Goal: Task Accomplishment & Management: Use online tool/utility

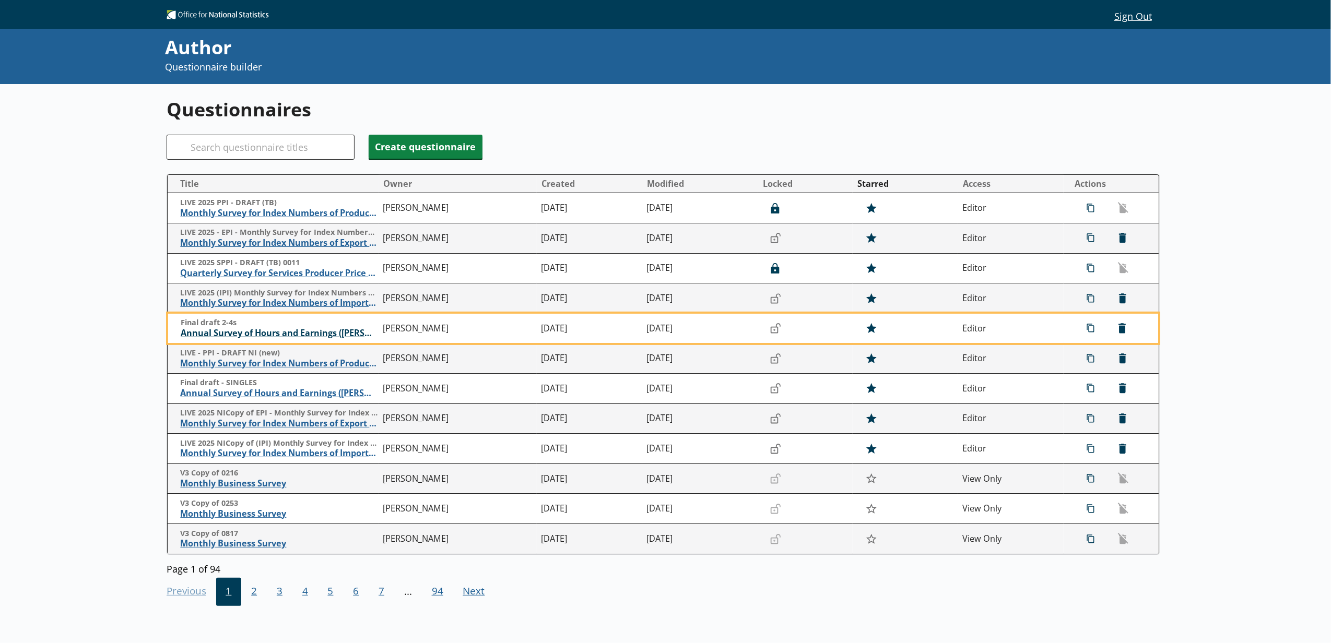
click at [301, 335] on span "Annual Survey of Hours and Earnings ([PERSON_NAME])" at bounding box center [279, 333] width 197 height 11
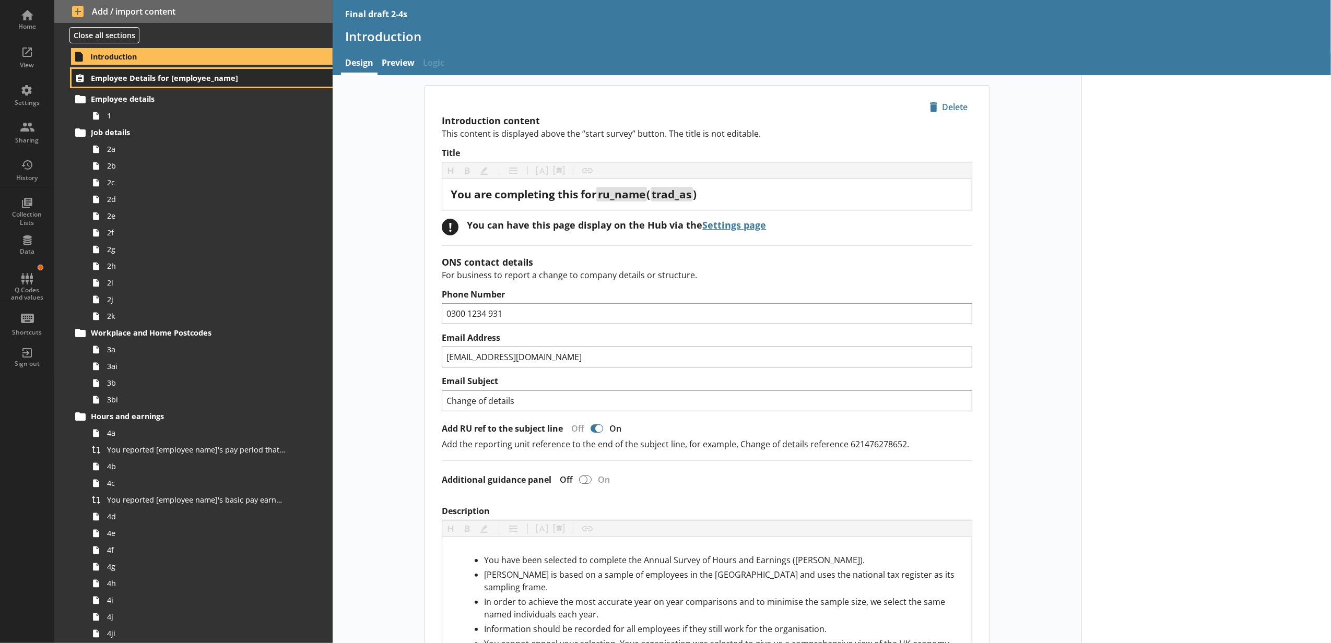
click at [161, 83] on span "Employee Details for [employee_name]" at bounding box center [186, 78] width 190 height 10
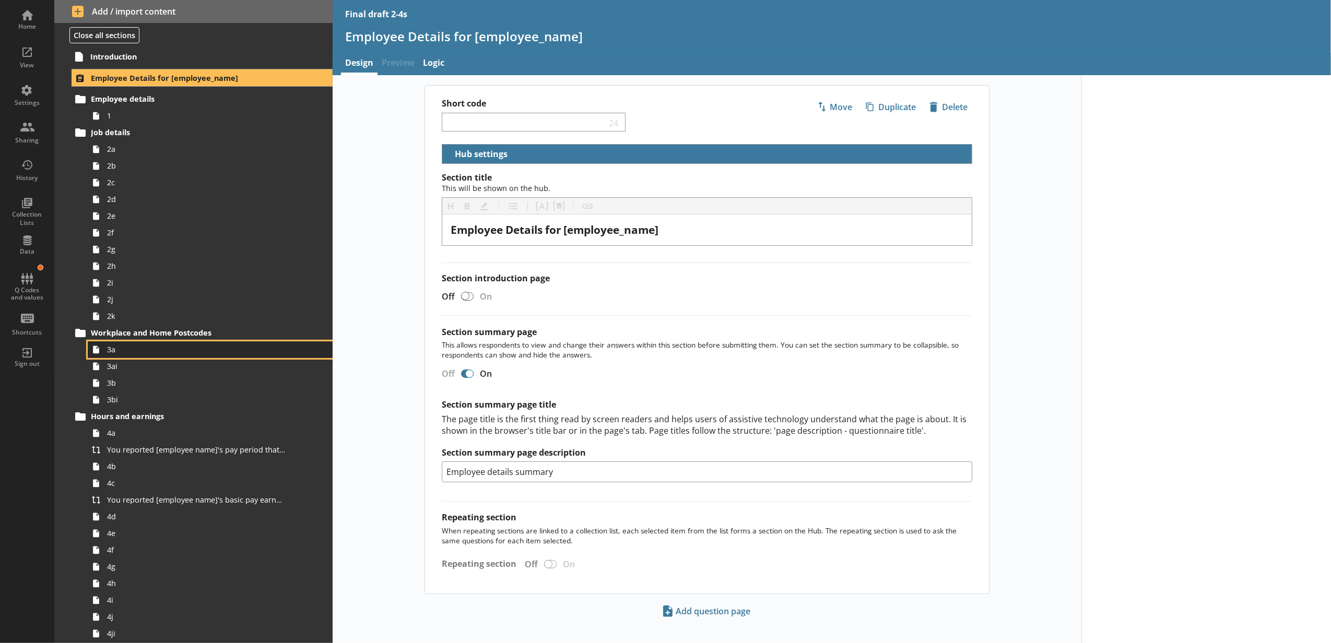
click at [159, 350] on span "3a" at bounding box center [196, 350] width 178 height 10
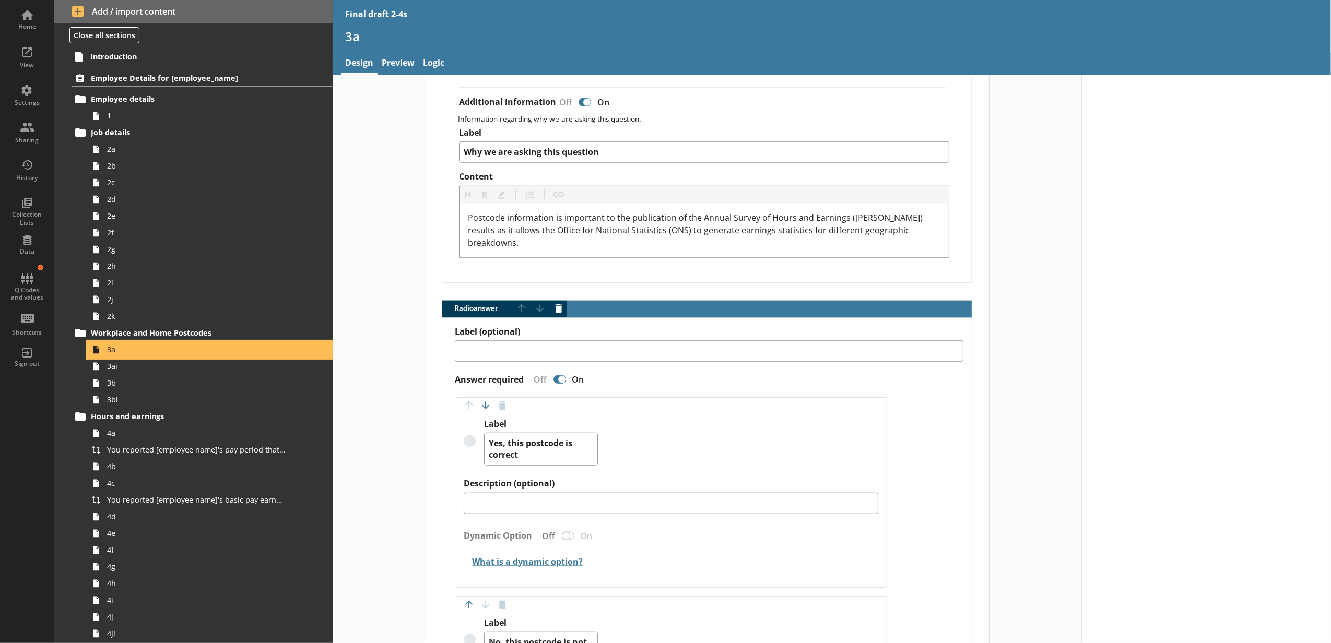
scroll to position [813, 0]
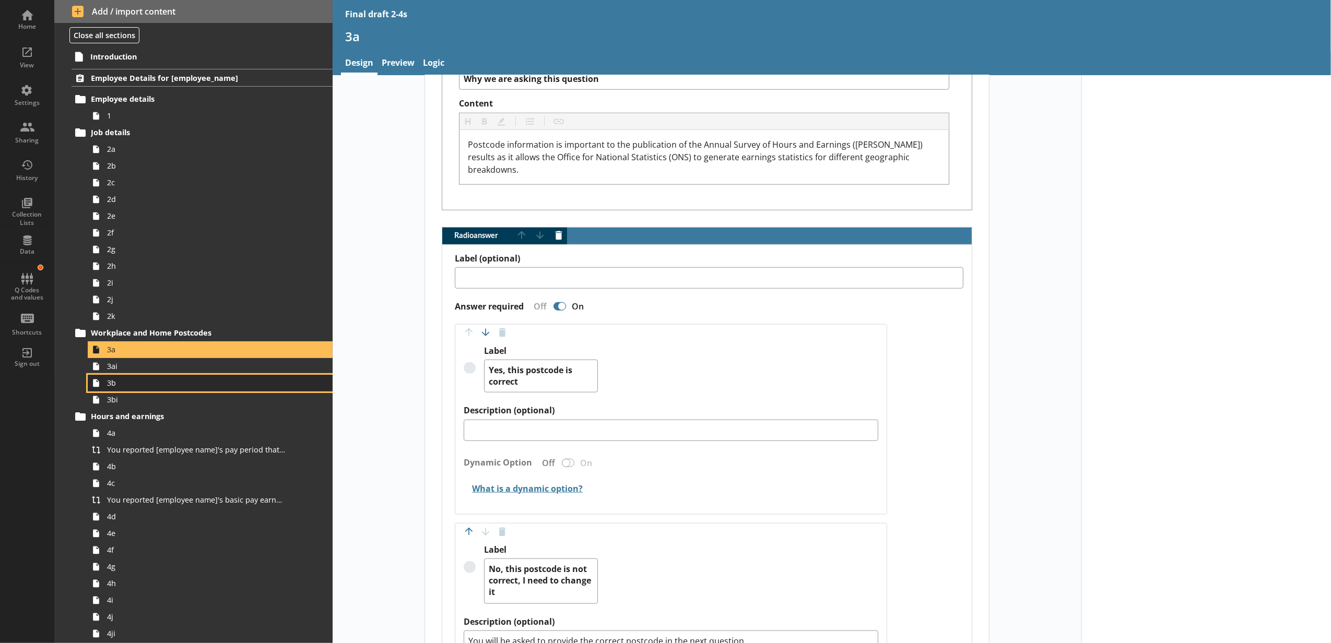
drag, startPoint x: 134, startPoint y: 382, endPoint x: 145, endPoint y: 381, distance: 11.0
click at [134, 382] on span "3b" at bounding box center [196, 383] width 178 height 10
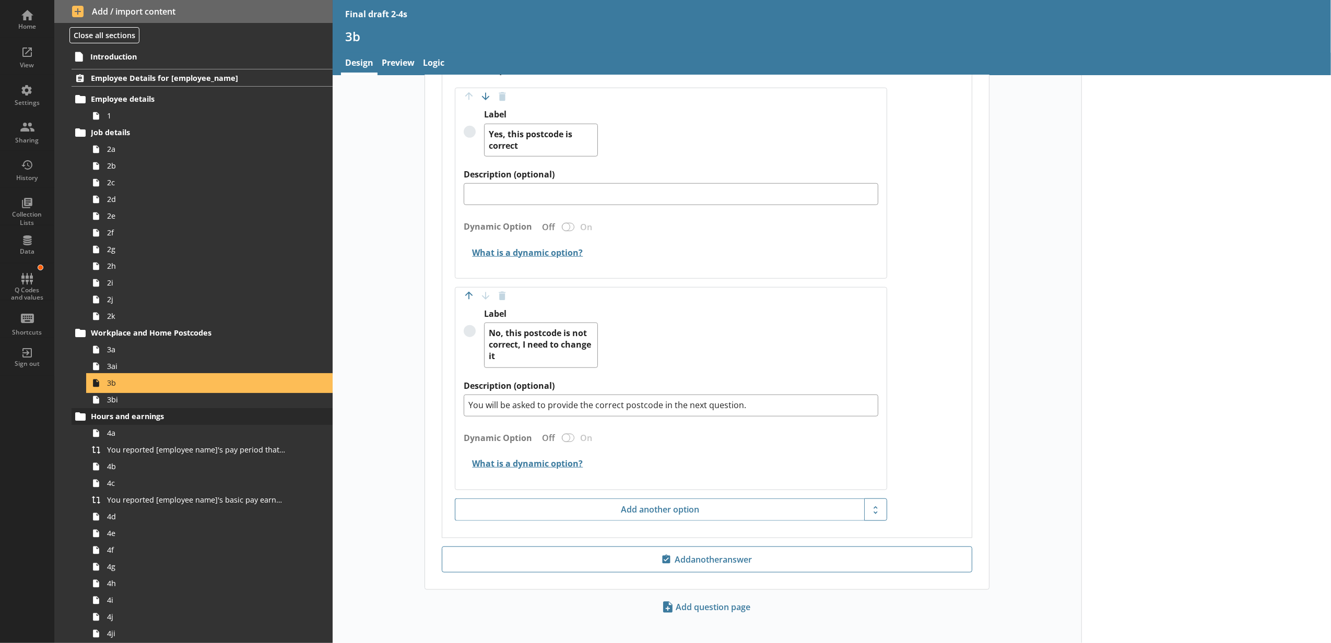
scroll to position [116, 0]
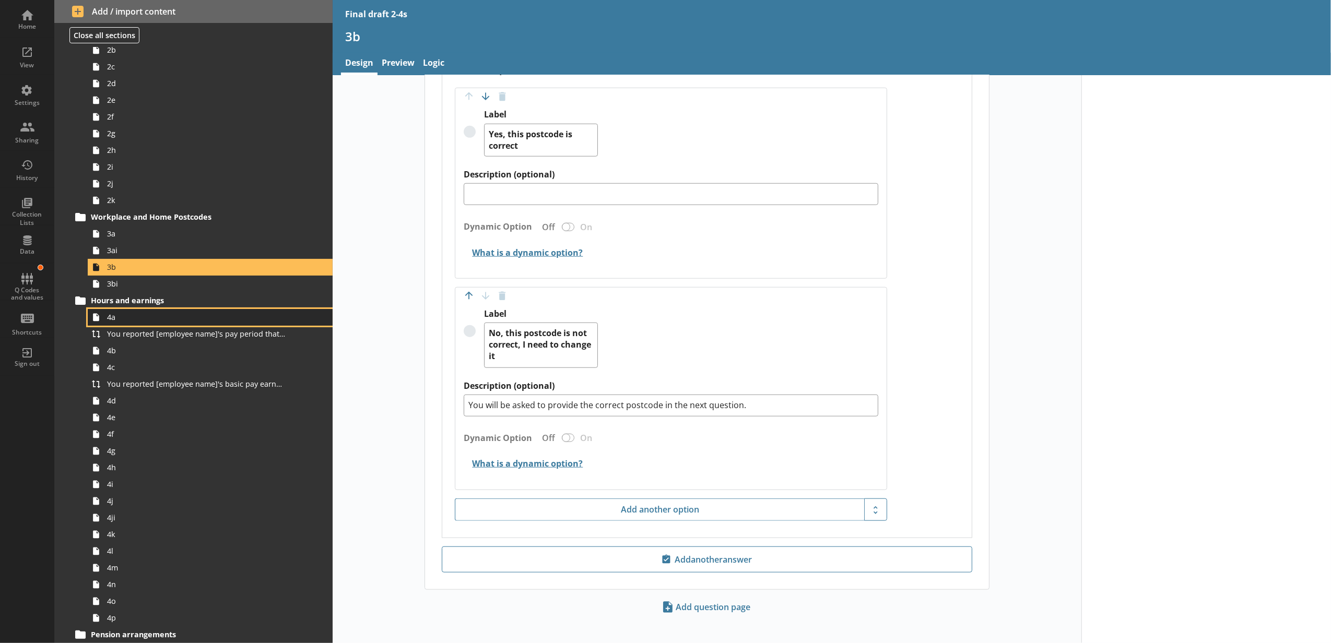
click at [119, 325] on link "4a" at bounding box center [210, 317] width 245 height 17
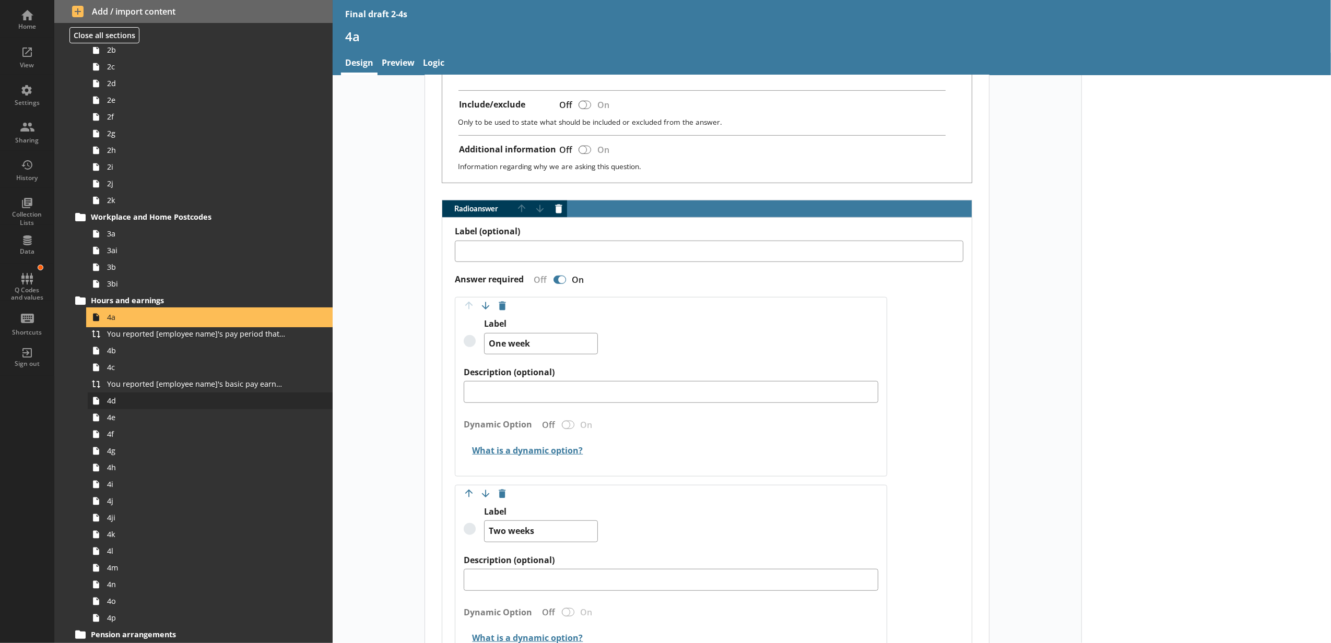
scroll to position [696, 0]
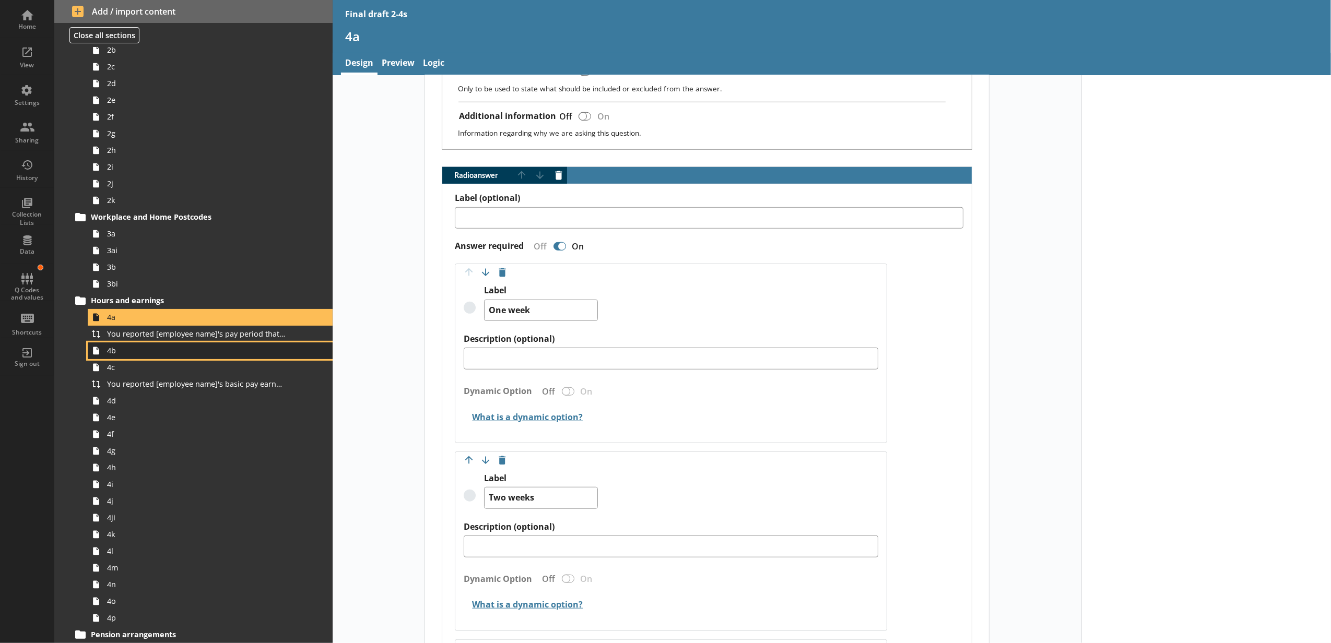
click at [142, 349] on span "4b" at bounding box center [196, 351] width 178 height 10
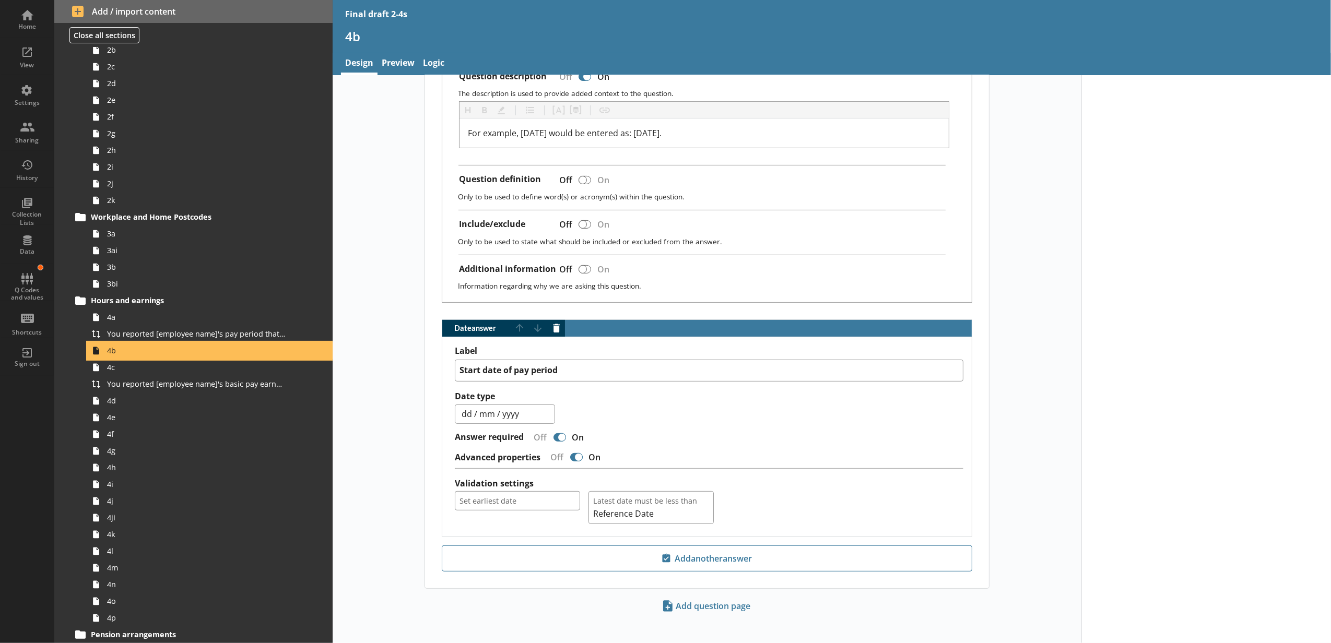
scroll to position [305, 0]
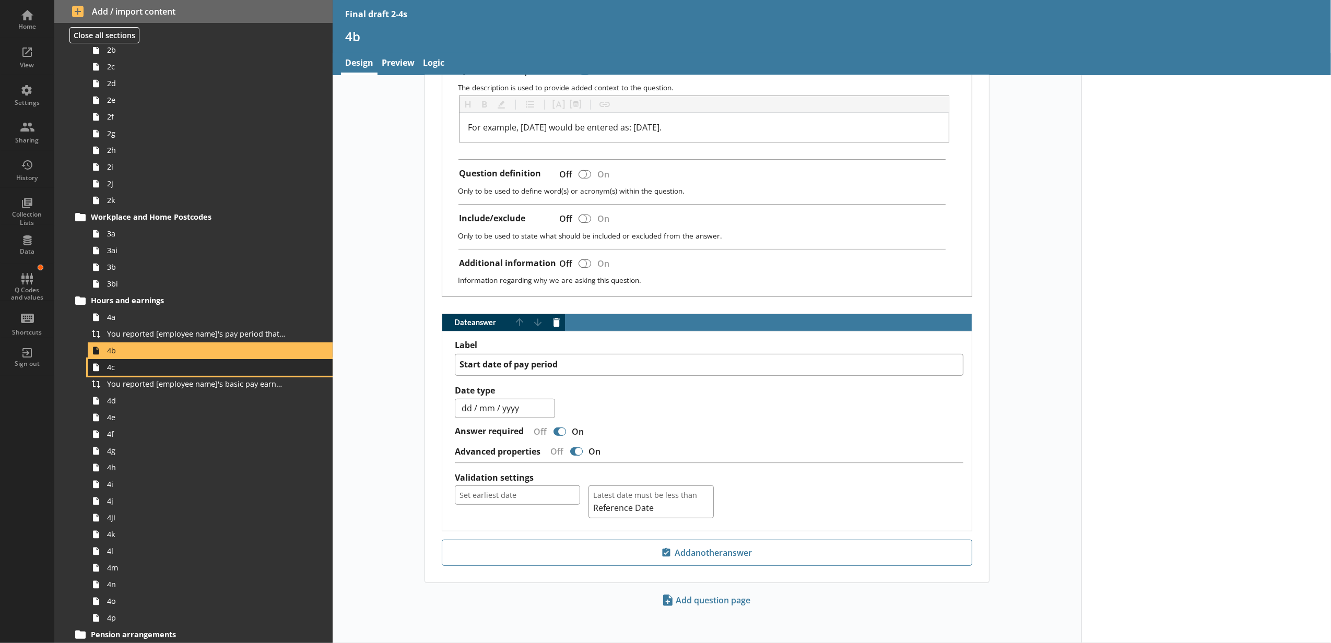
click at [169, 372] on span "4c" at bounding box center [196, 367] width 178 height 10
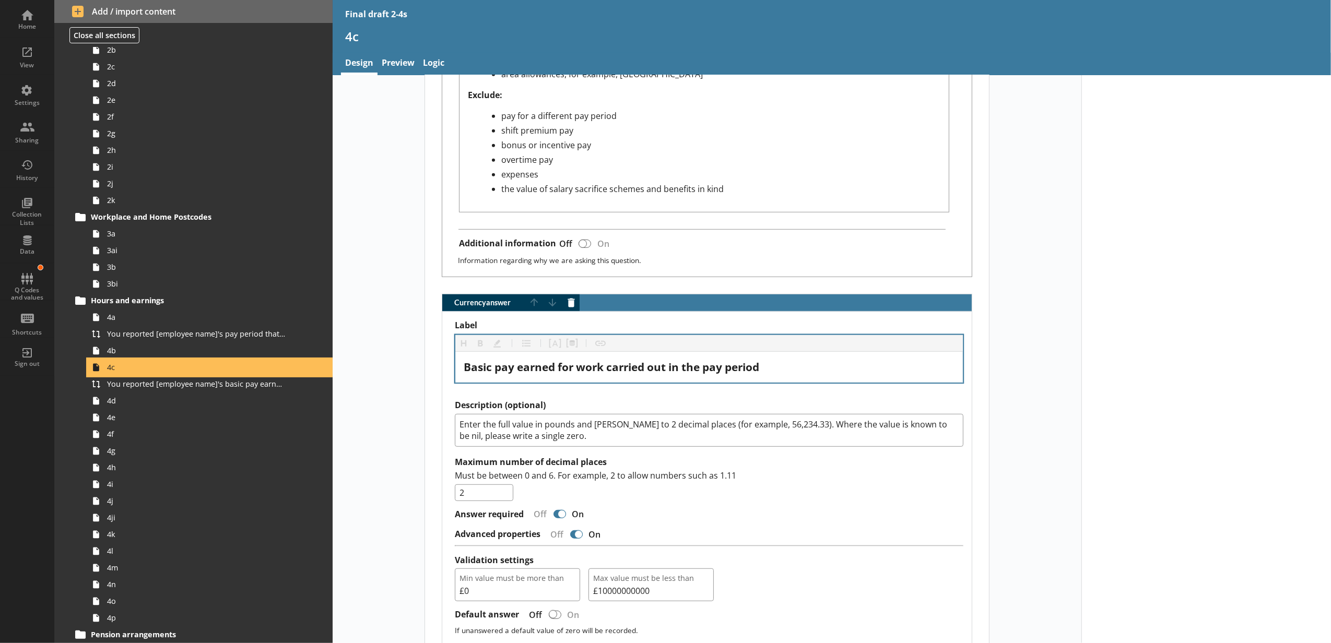
scroll to position [580, 0]
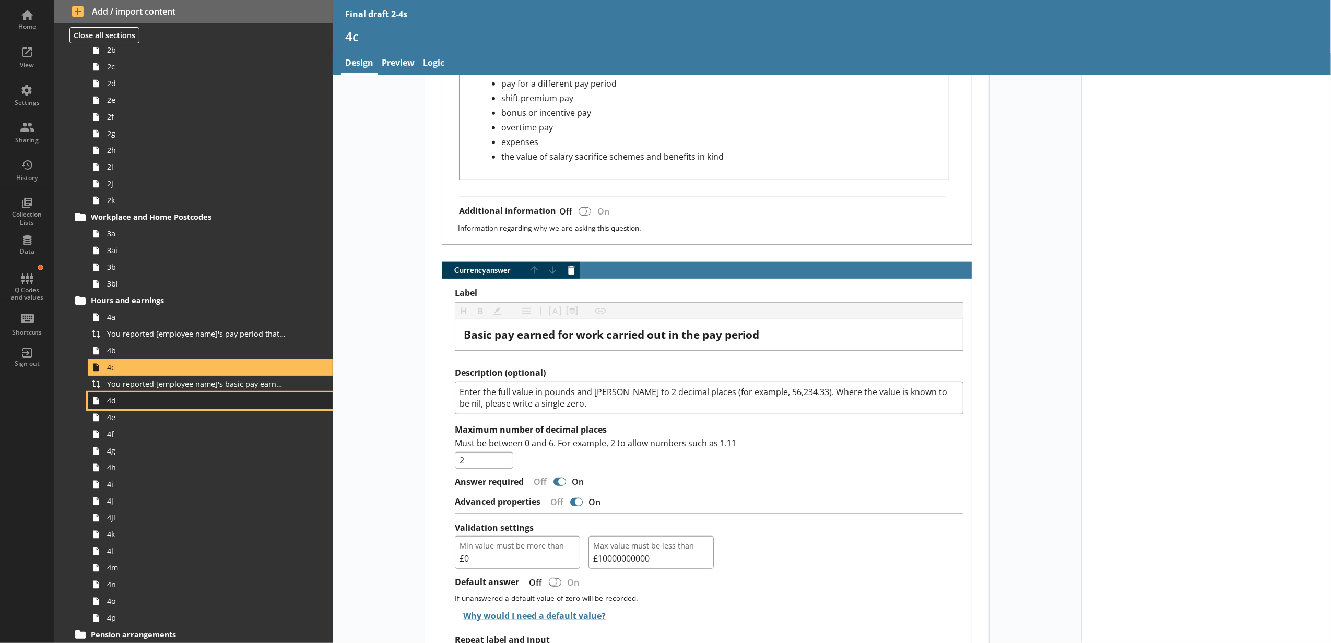
click at [191, 407] on link "4d" at bounding box center [210, 401] width 245 height 17
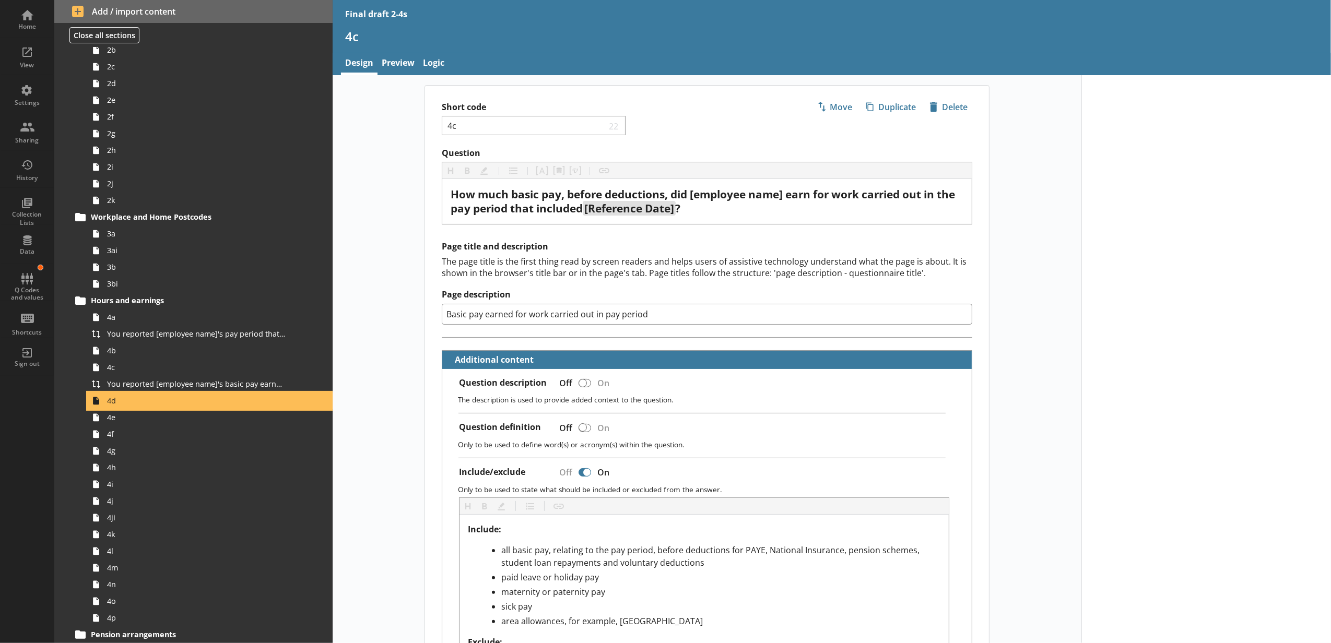
type textarea "x"
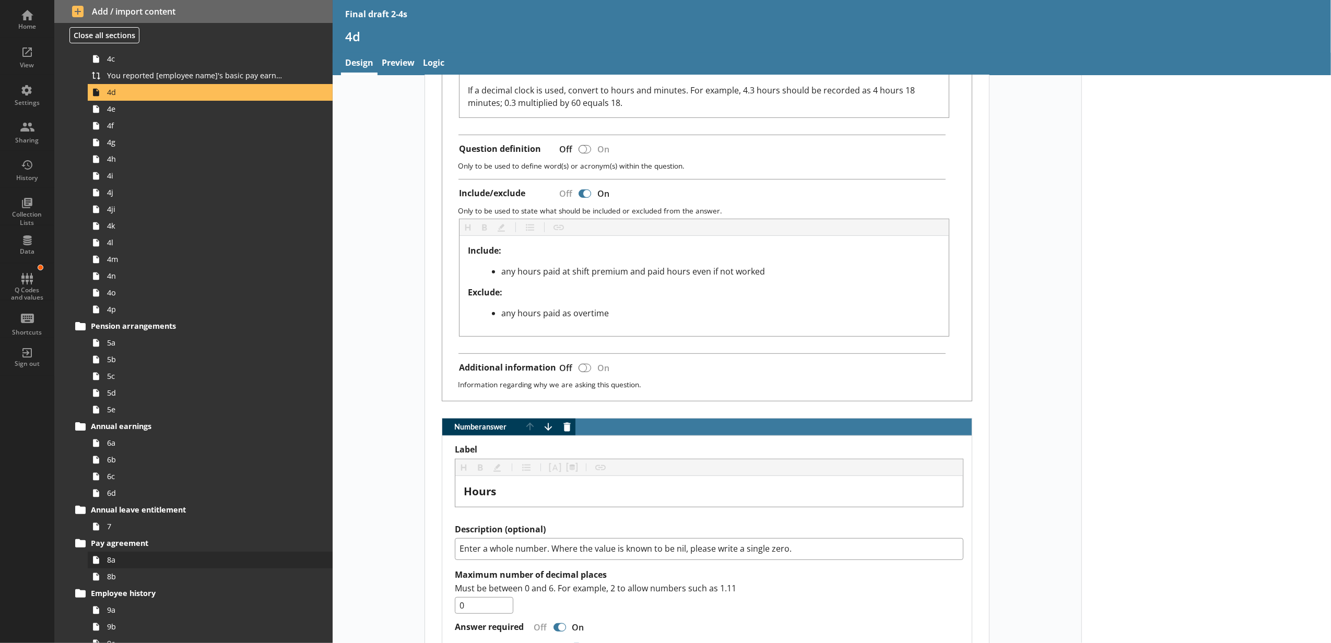
scroll to position [553, 0]
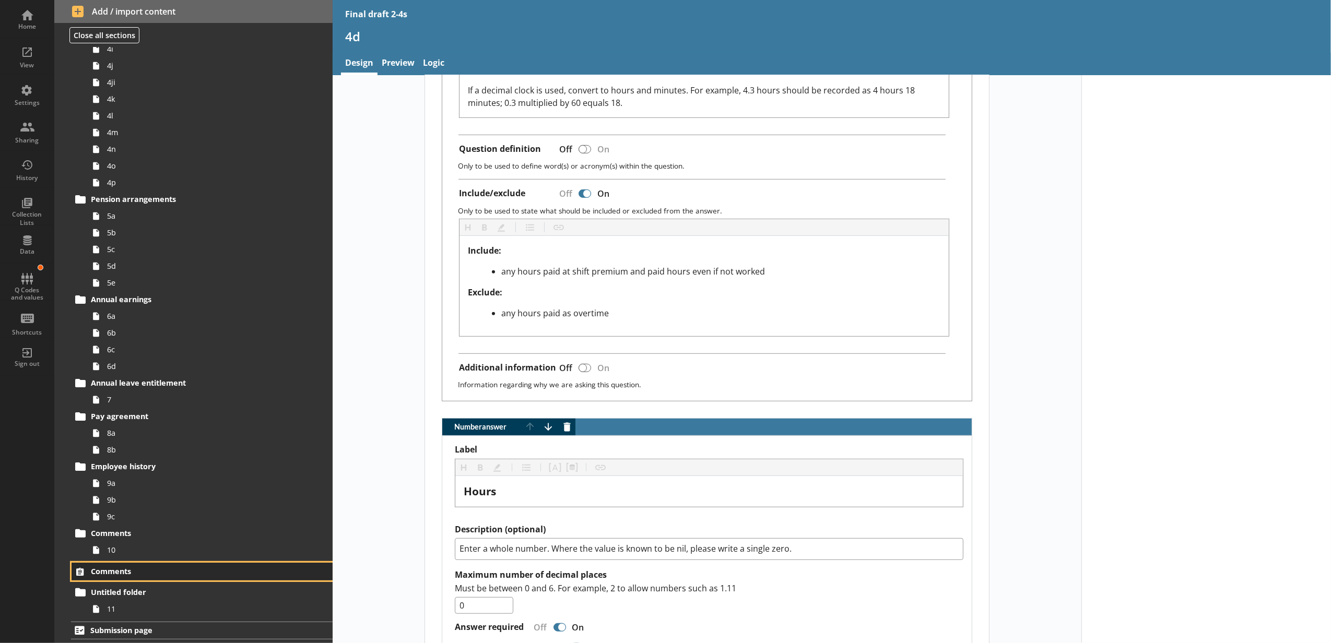
click at [202, 574] on span "Comments" at bounding box center [186, 572] width 190 height 10
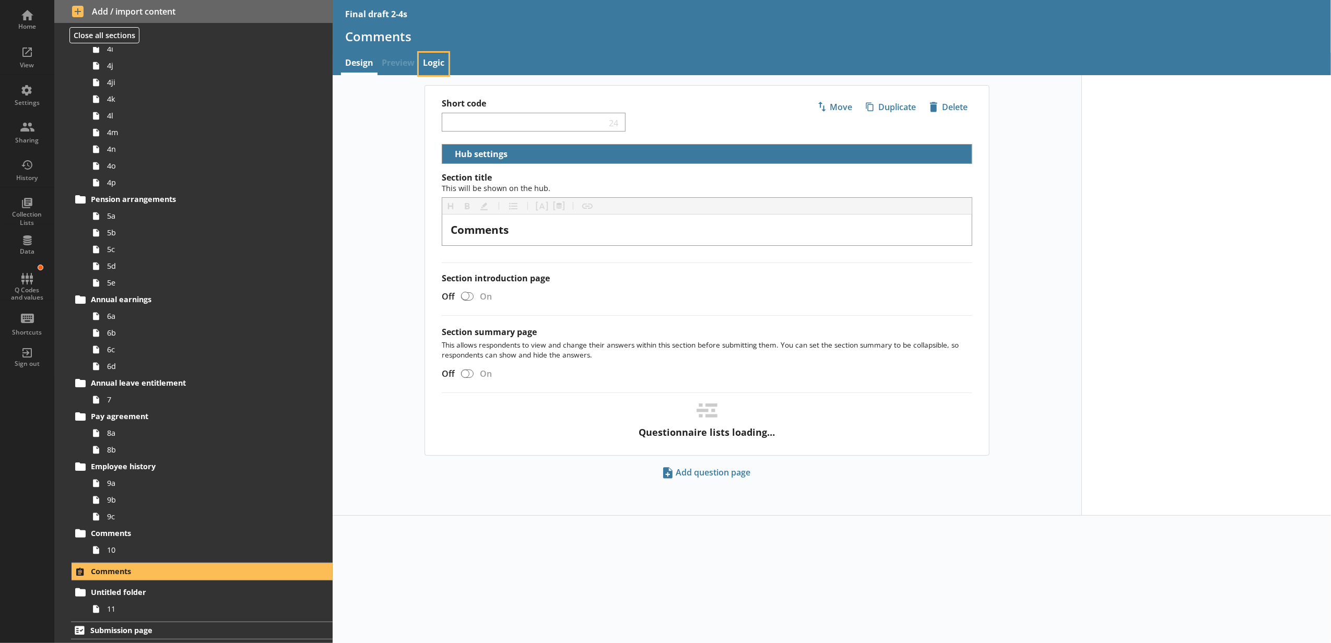
click at [431, 68] on link "Logic" at bounding box center [434, 64] width 30 height 22
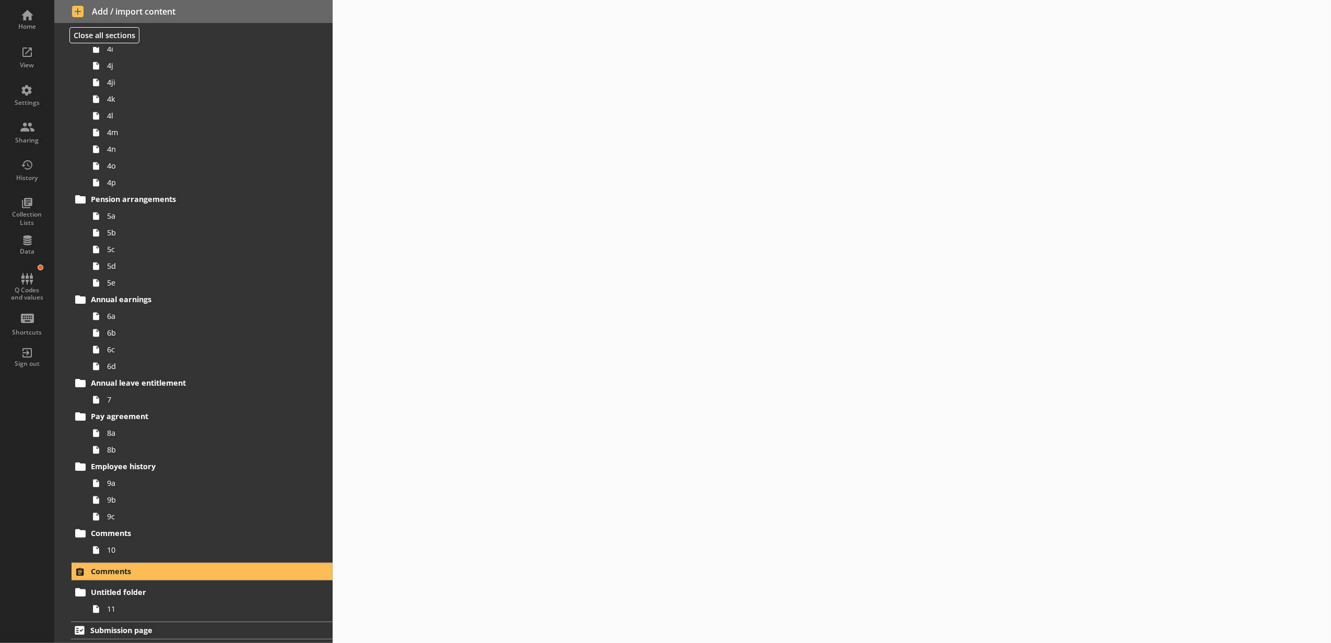
select select "GreaterThan"
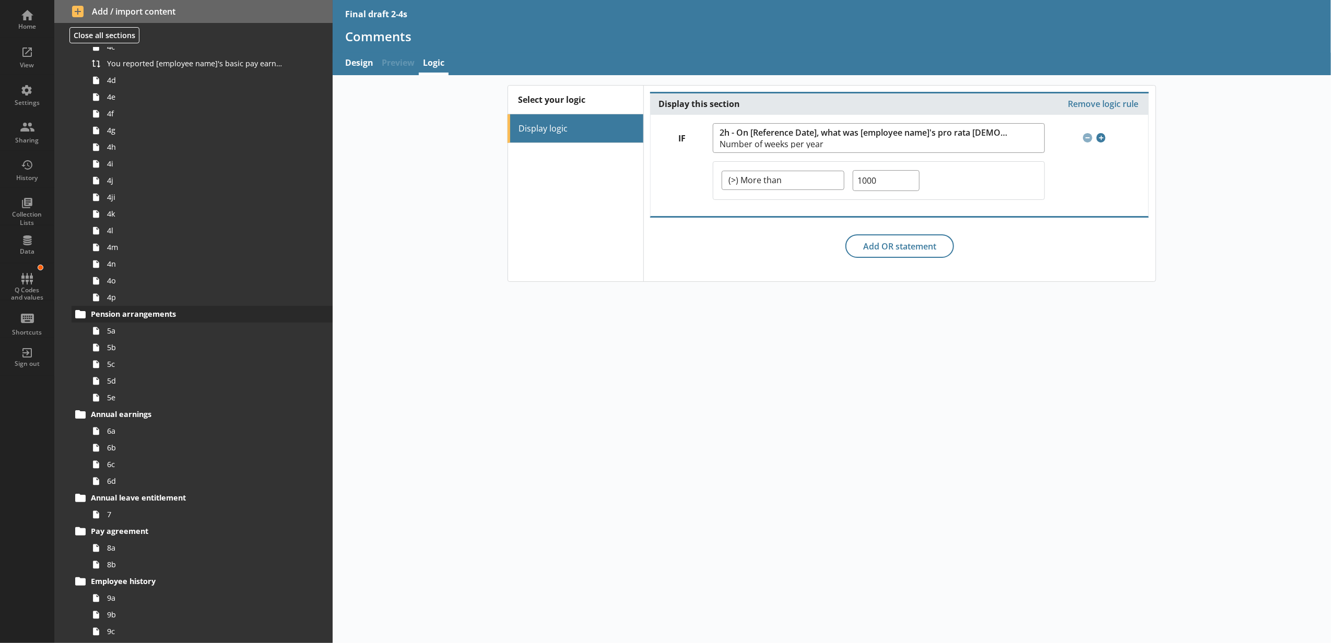
scroll to position [205, 0]
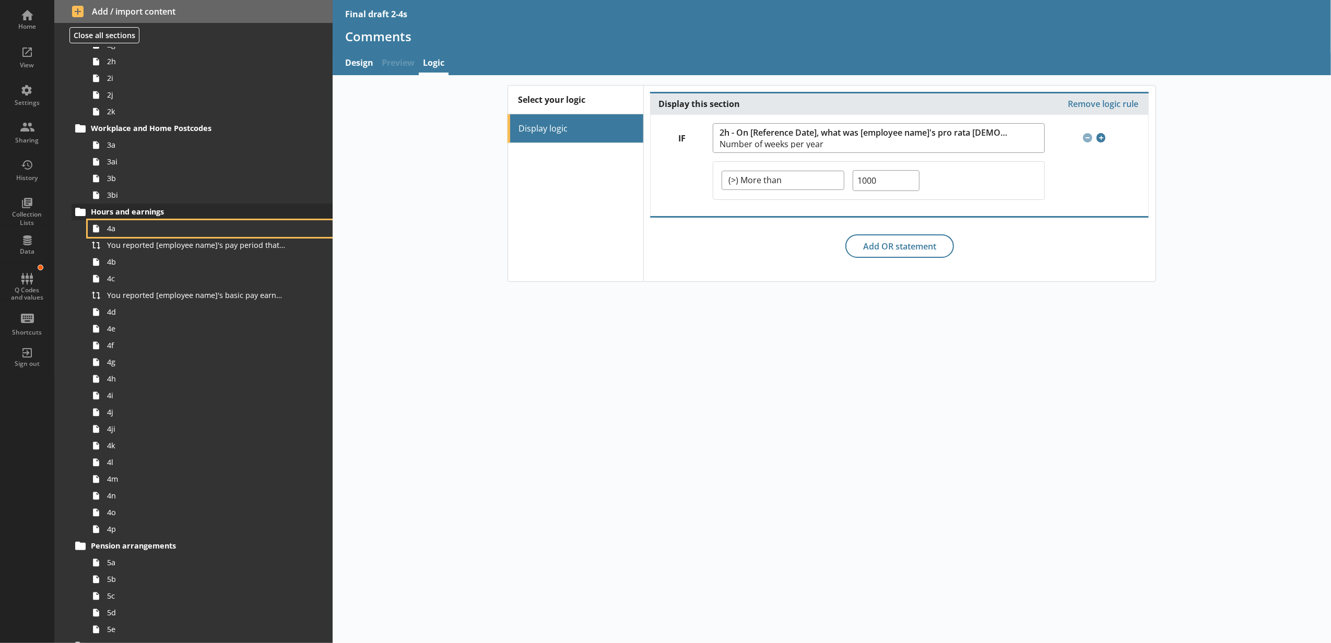
drag, startPoint x: 141, startPoint y: 226, endPoint x: 174, endPoint y: 204, distance: 40.3
click at [141, 226] on span "4a" at bounding box center [196, 229] width 178 height 10
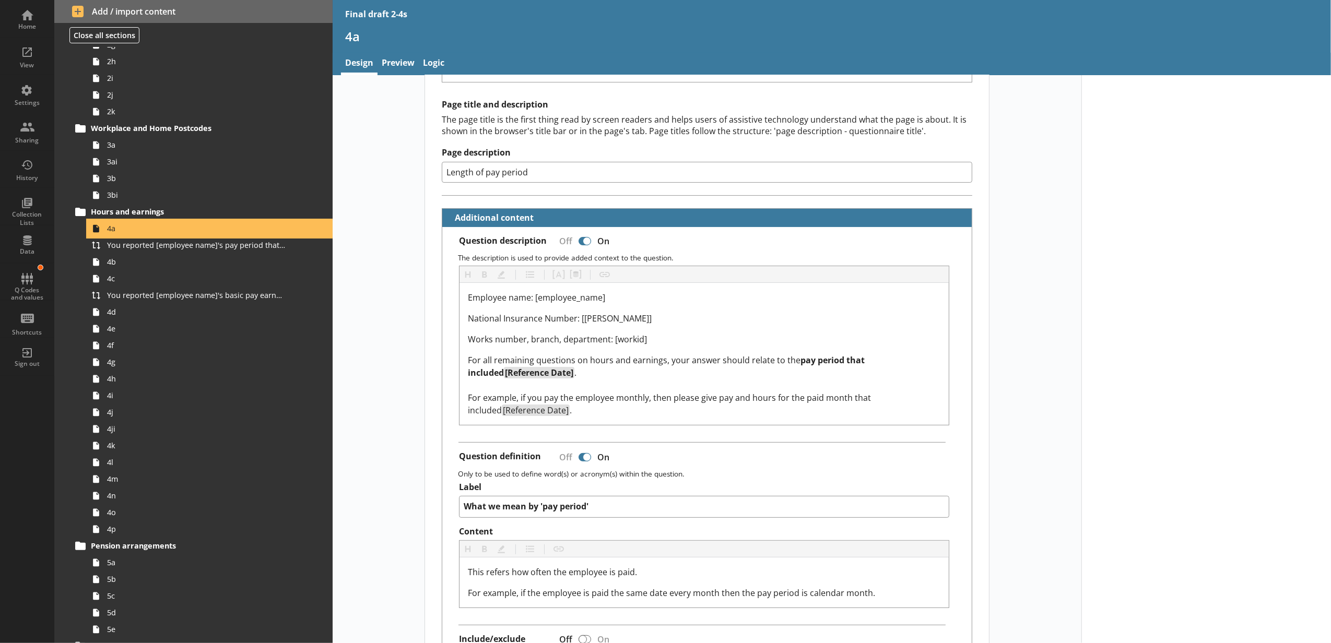
scroll to position [348, 0]
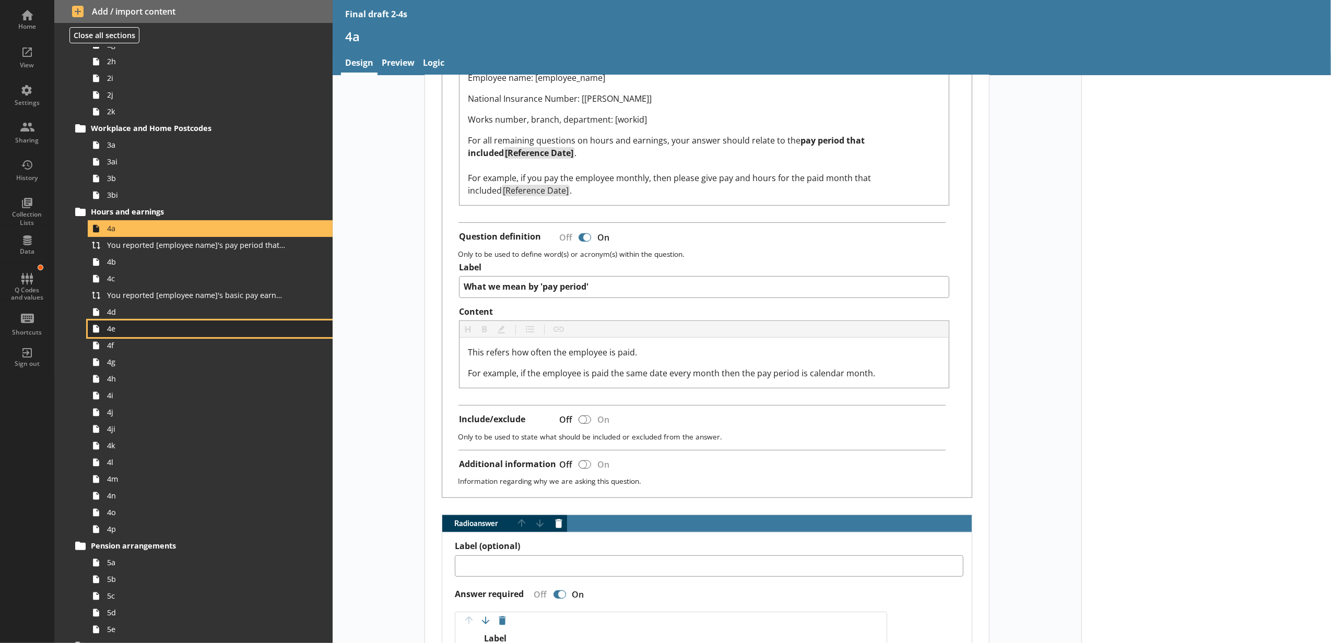
click at [185, 323] on link "4e" at bounding box center [210, 329] width 245 height 17
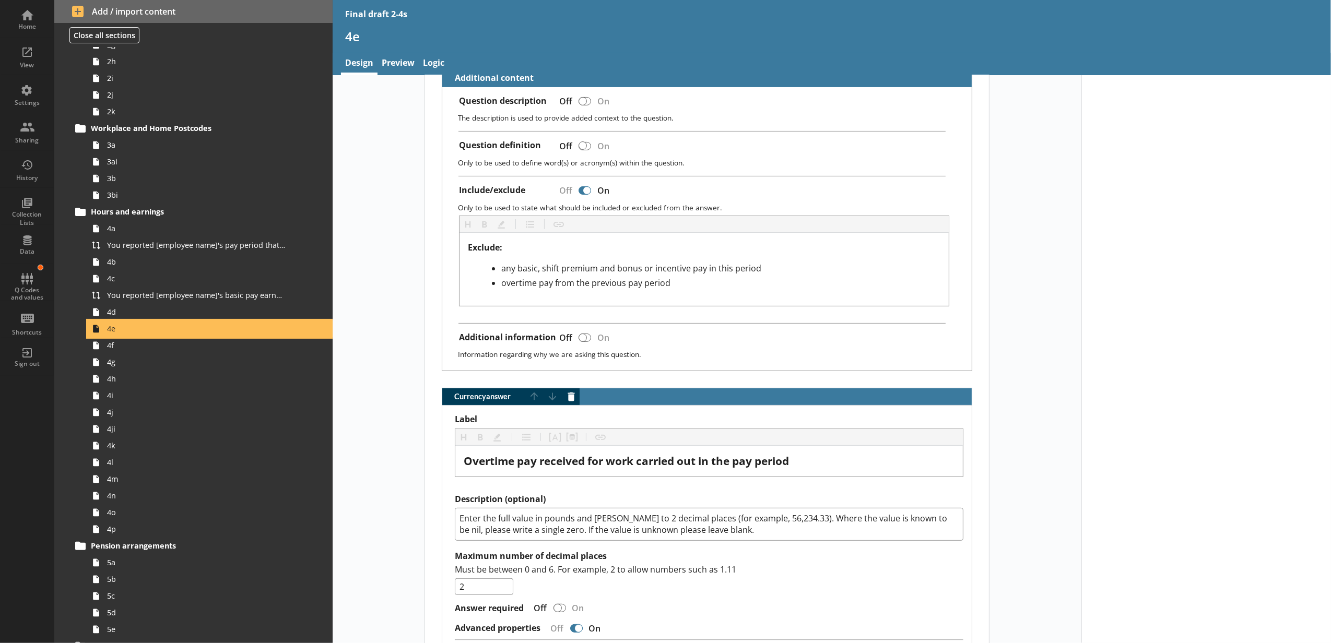
scroll to position [464, 0]
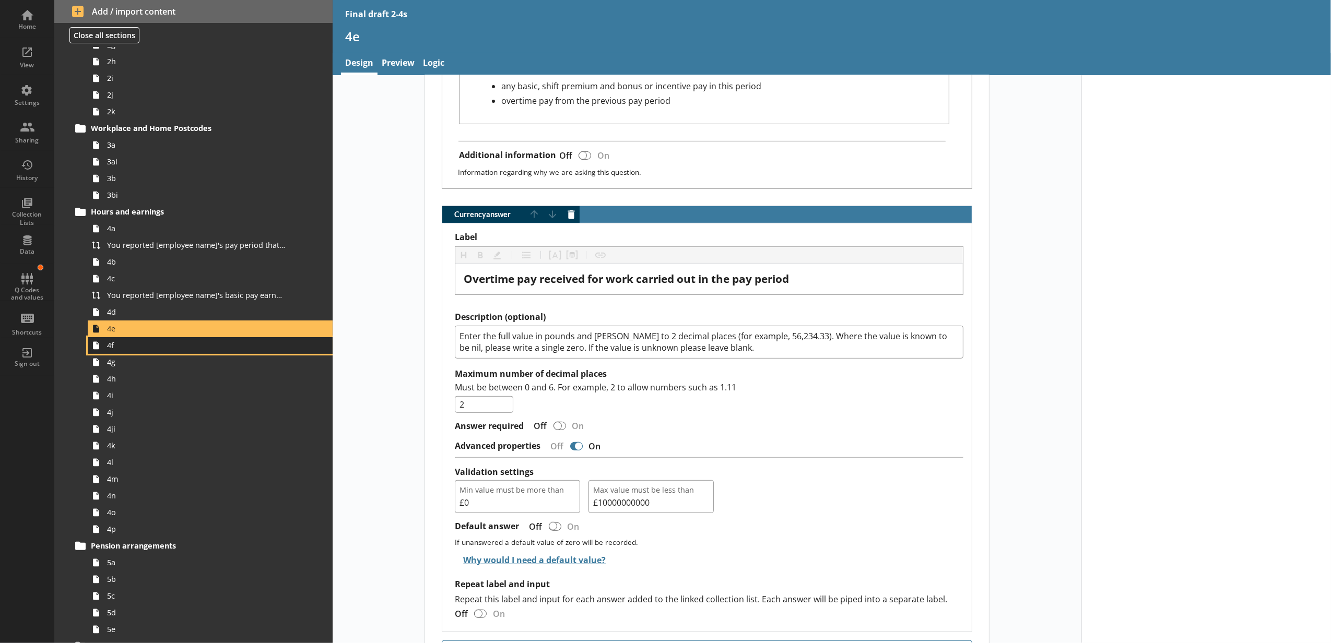
click at [116, 353] on link "4f" at bounding box center [210, 345] width 245 height 17
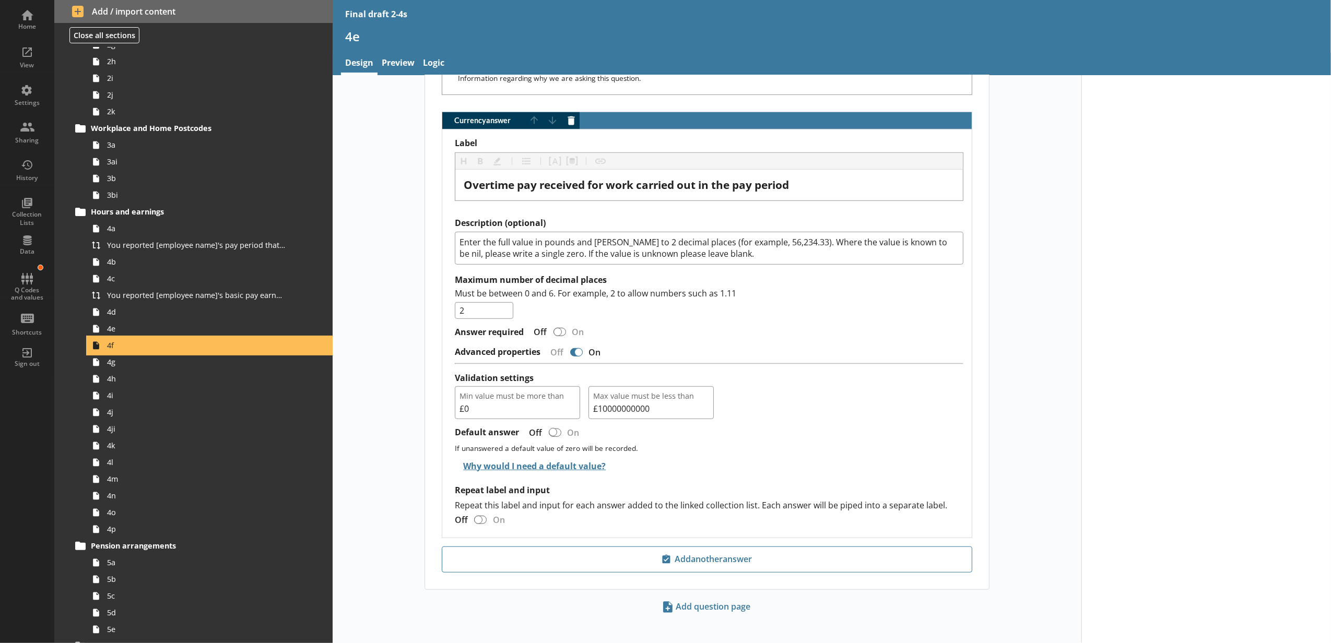
scroll to position [572, 0]
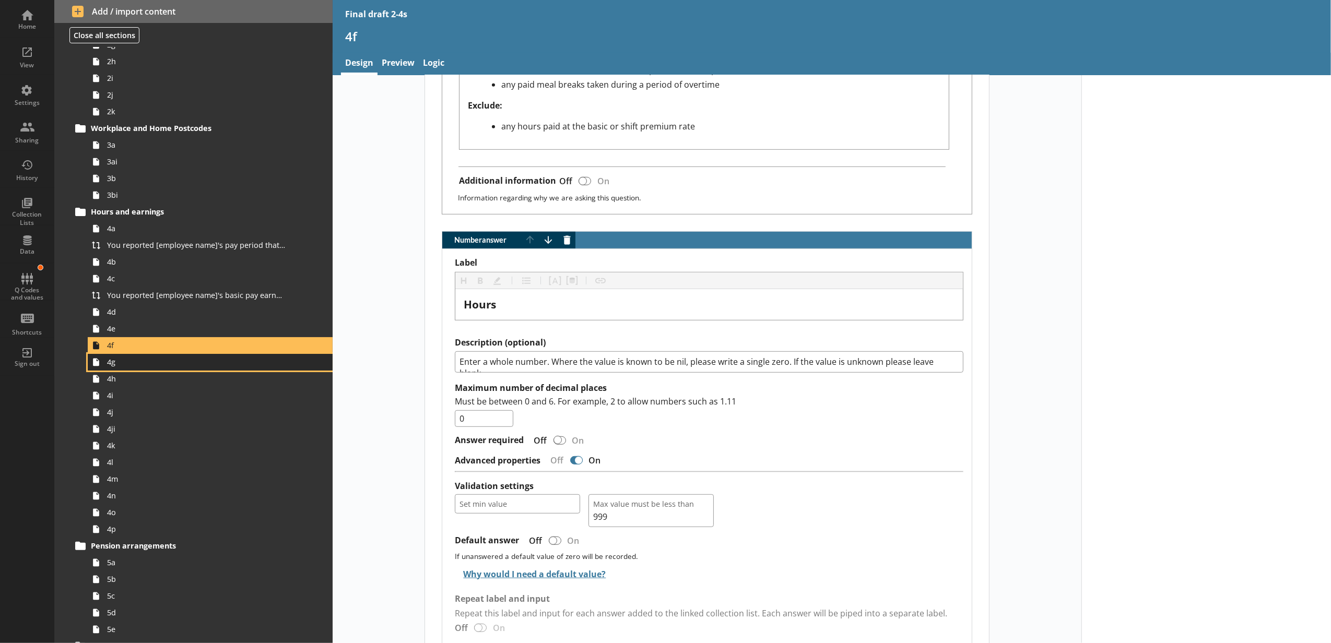
click at [120, 362] on span "4g" at bounding box center [196, 362] width 178 height 10
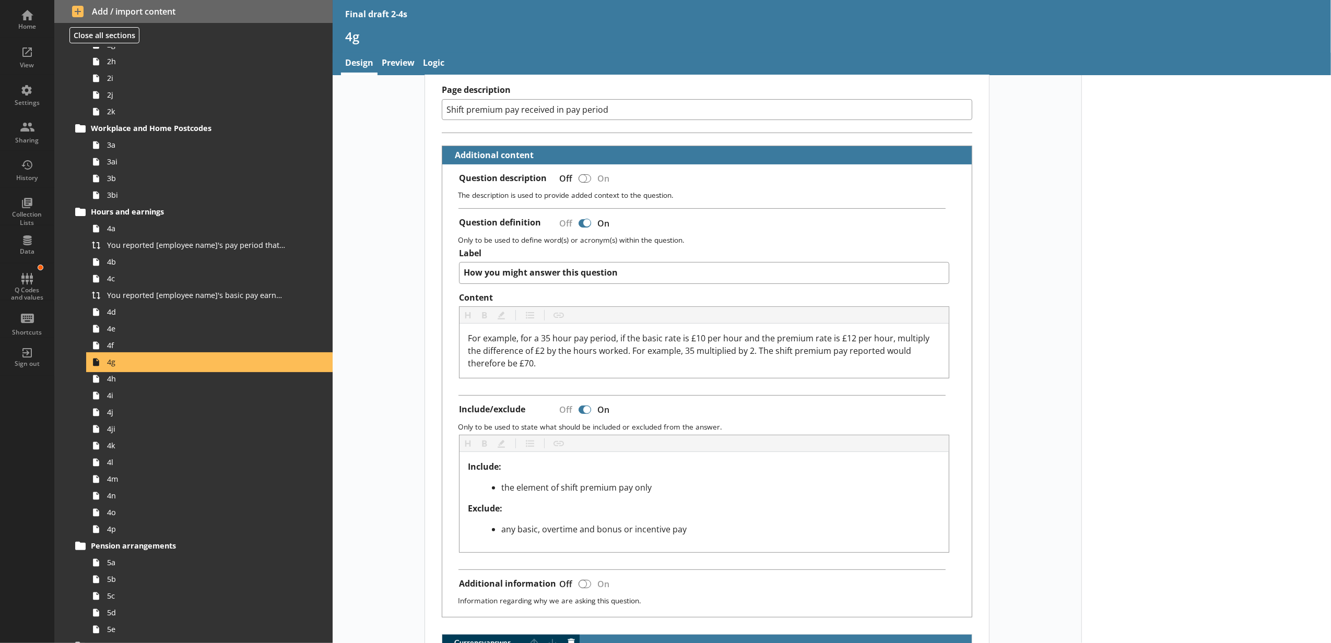
scroll to position [464, 0]
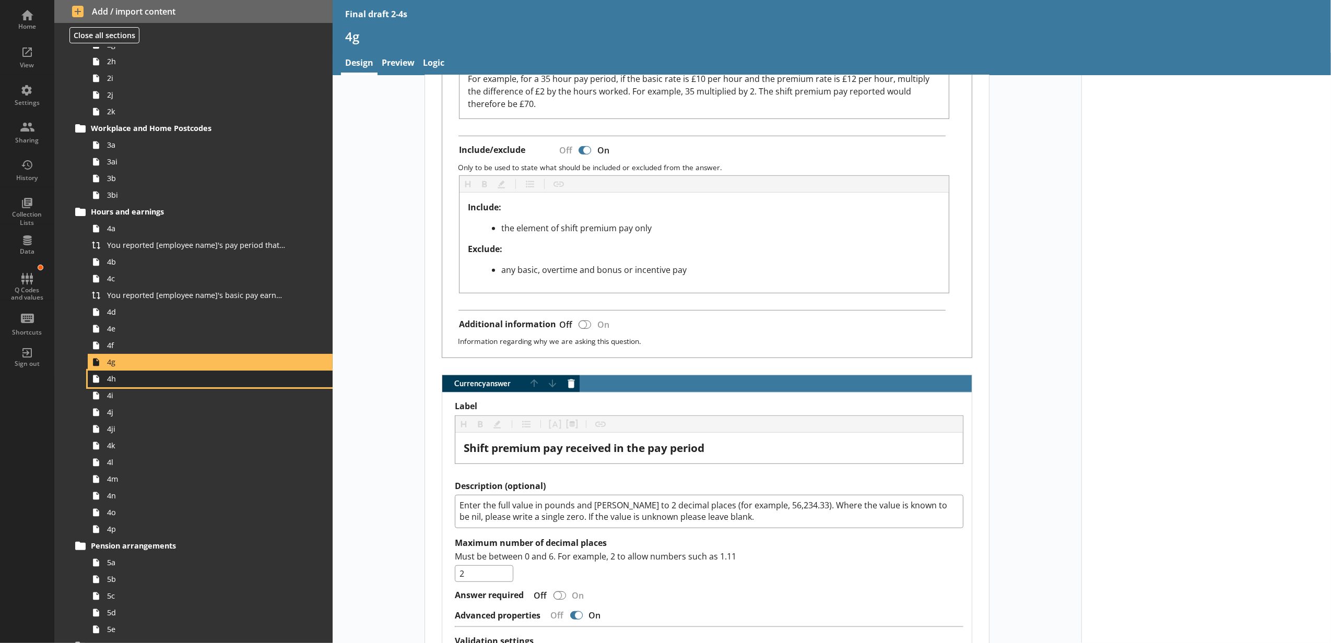
click at [136, 385] on link "4h" at bounding box center [210, 379] width 245 height 17
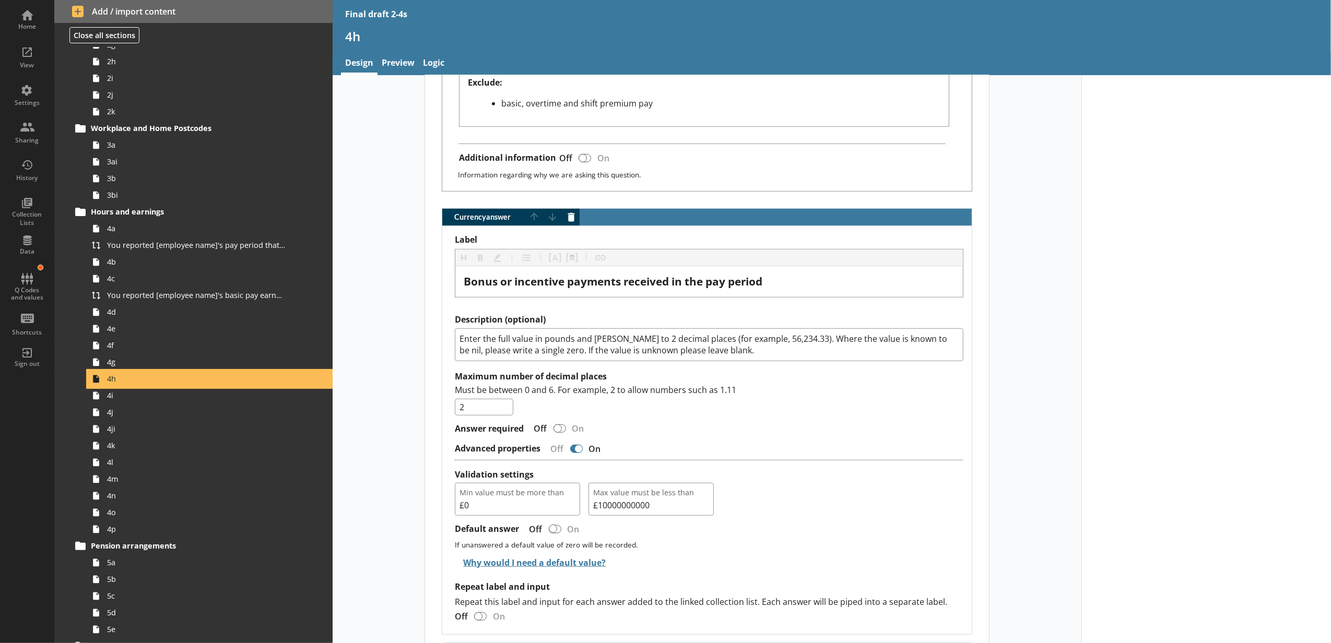
scroll to position [580, 0]
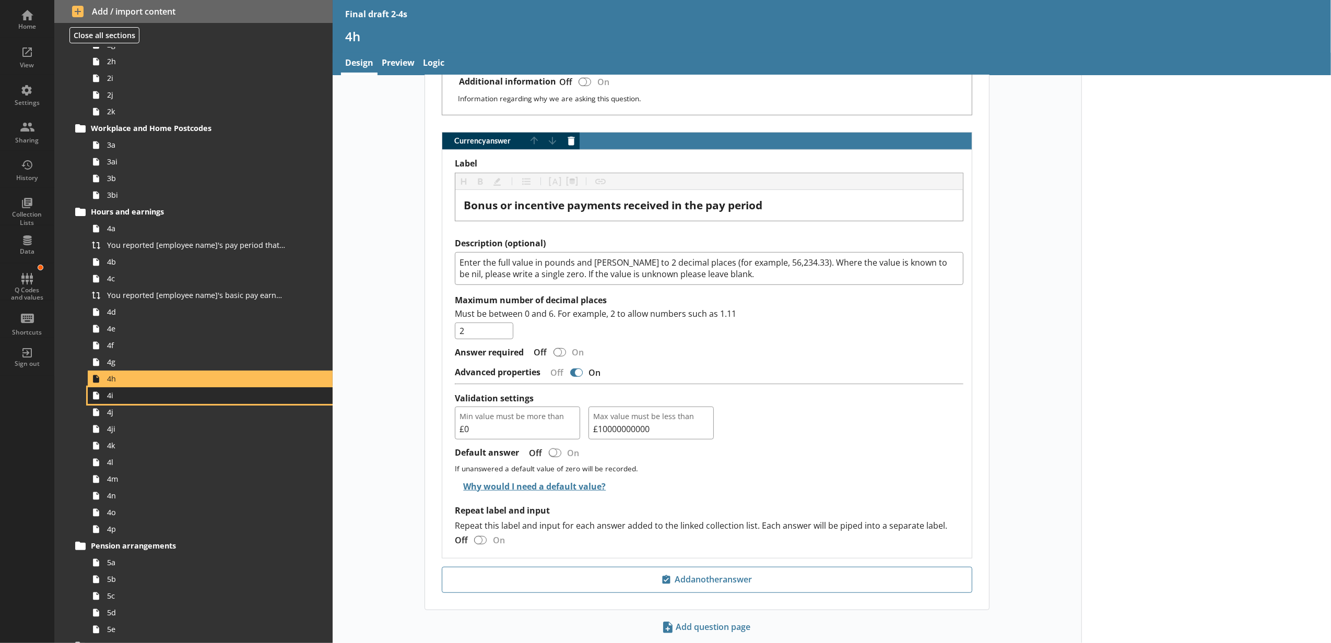
click at [172, 400] on span "4i" at bounding box center [196, 396] width 178 height 10
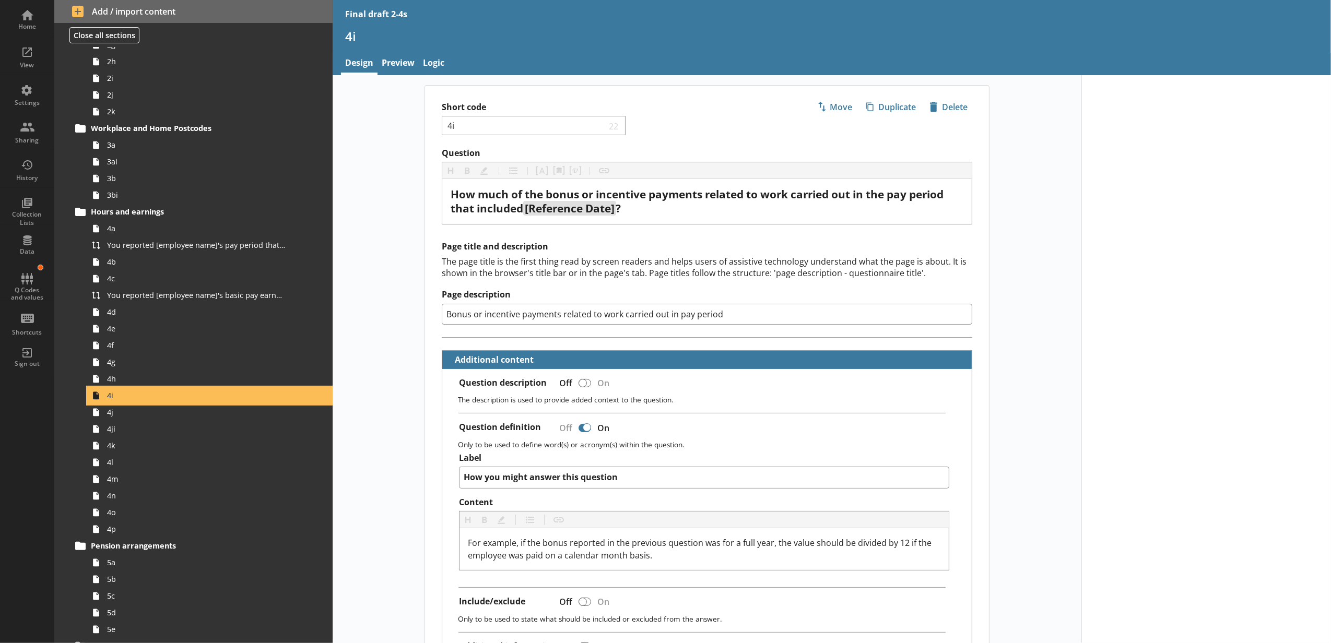
scroll to position [464, 0]
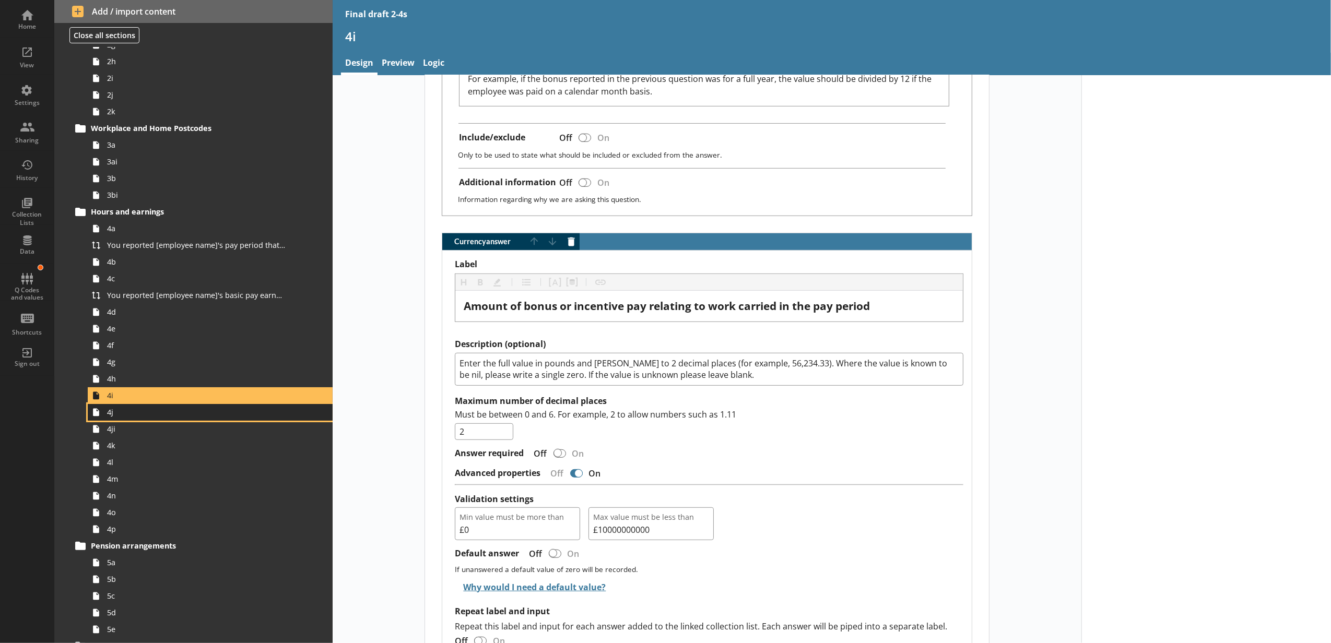
click at [239, 412] on span "4j" at bounding box center [196, 412] width 178 height 10
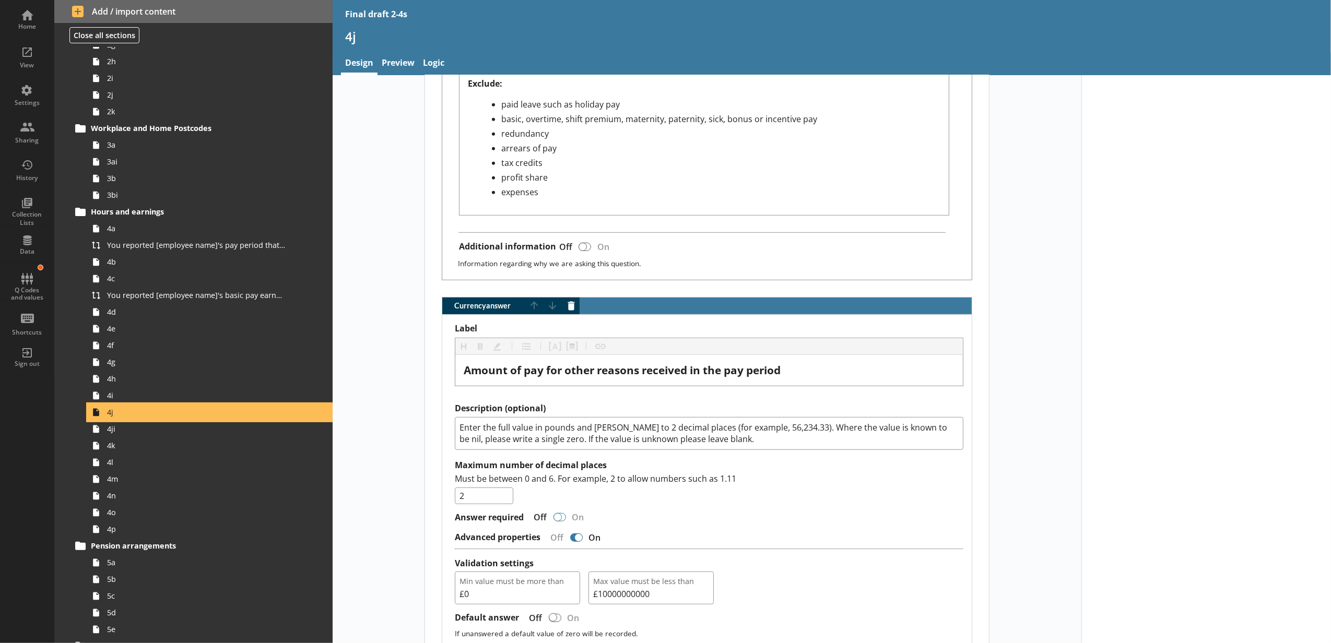
scroll to position [580, 0]
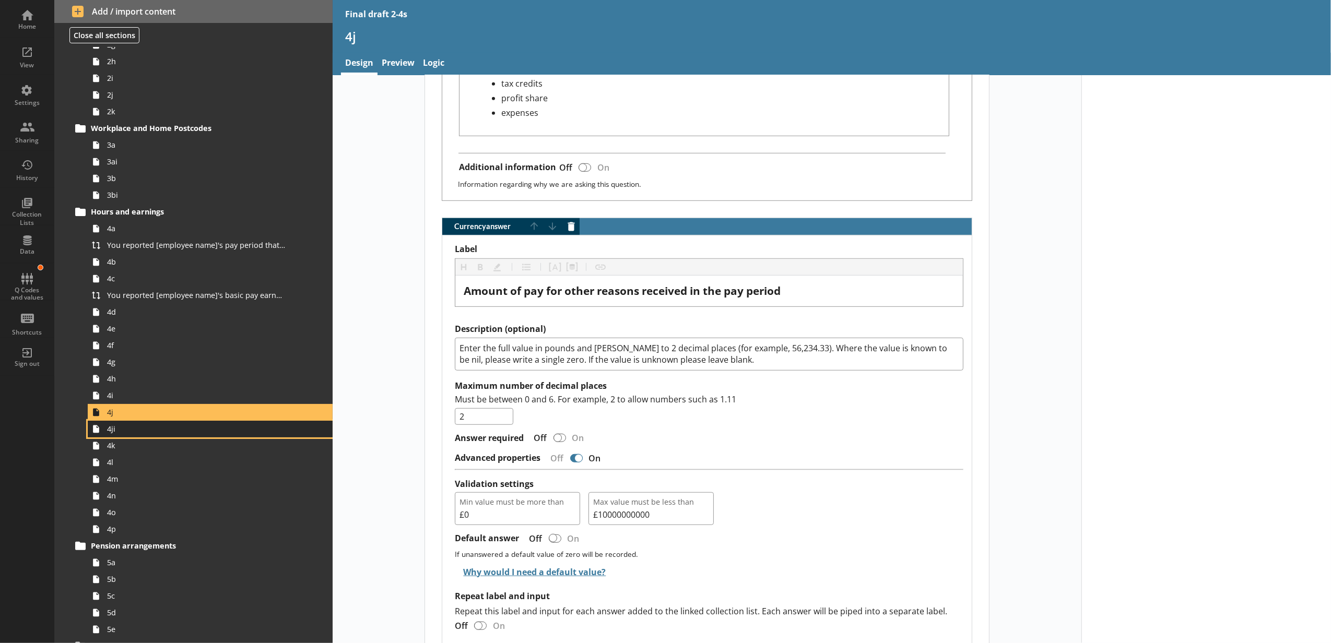
click at [181, 432] on span "4ji" at bounding box center [196, 429] width 178 height 10
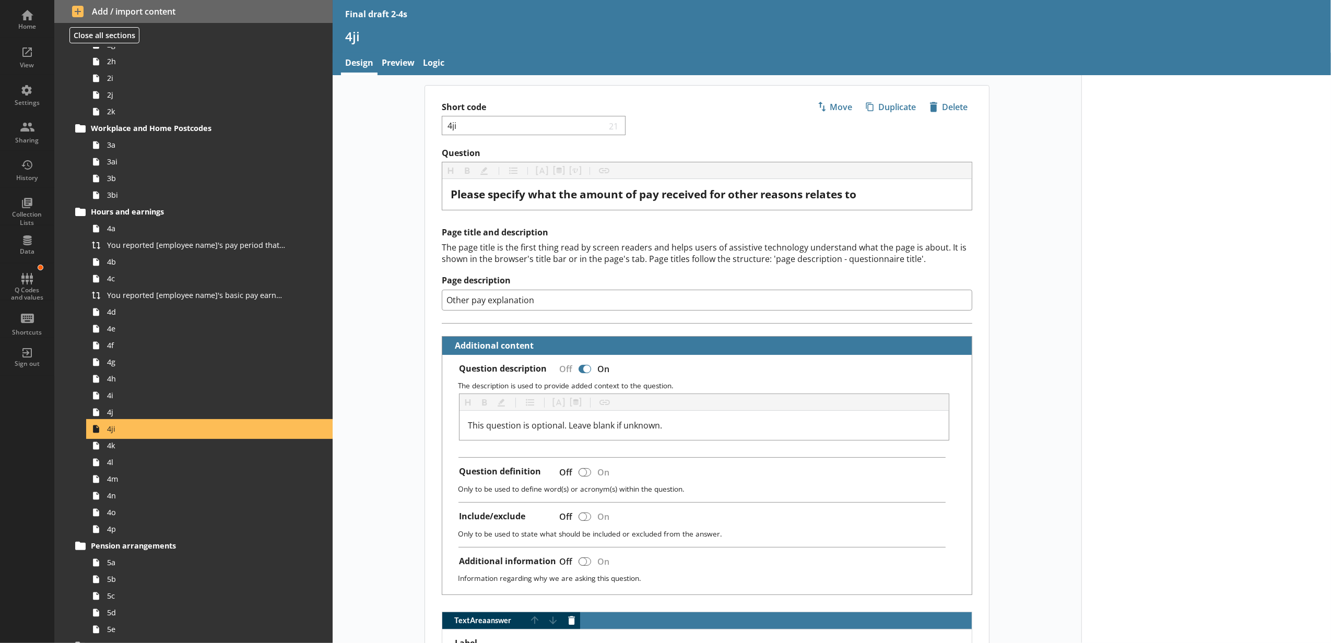
scroll to position [287, 0]
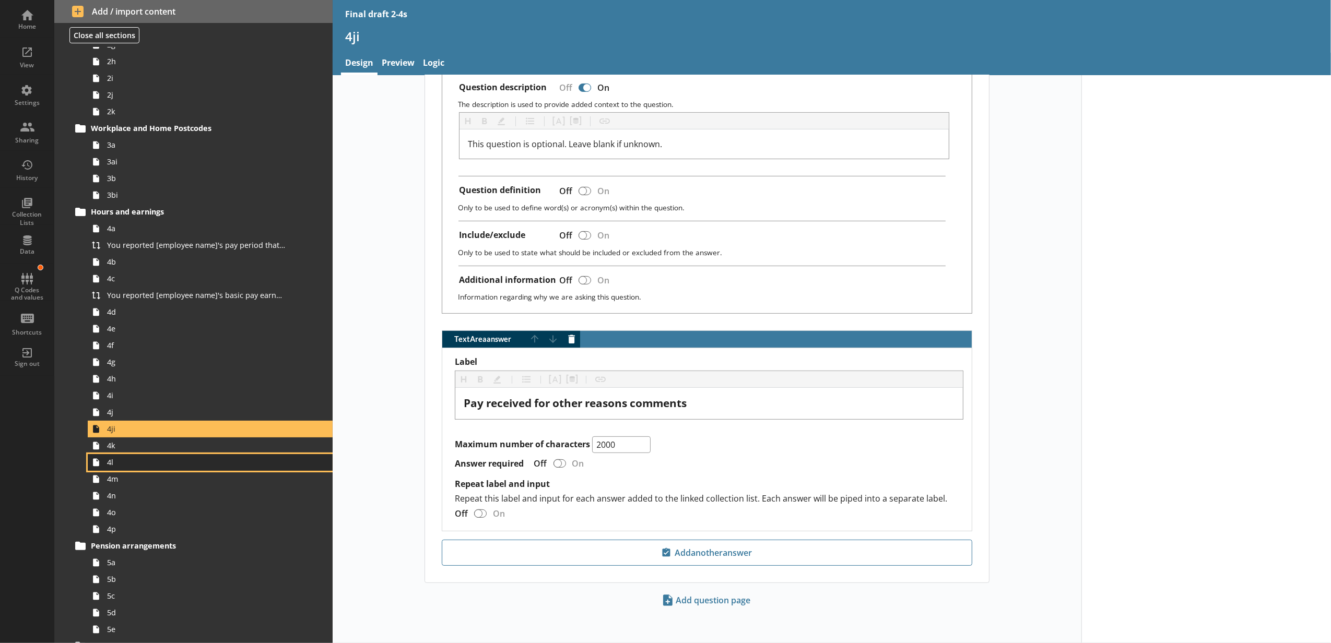
click at [164, 455] on link "4l" at bounding box center [210, 462] width 245 height 17
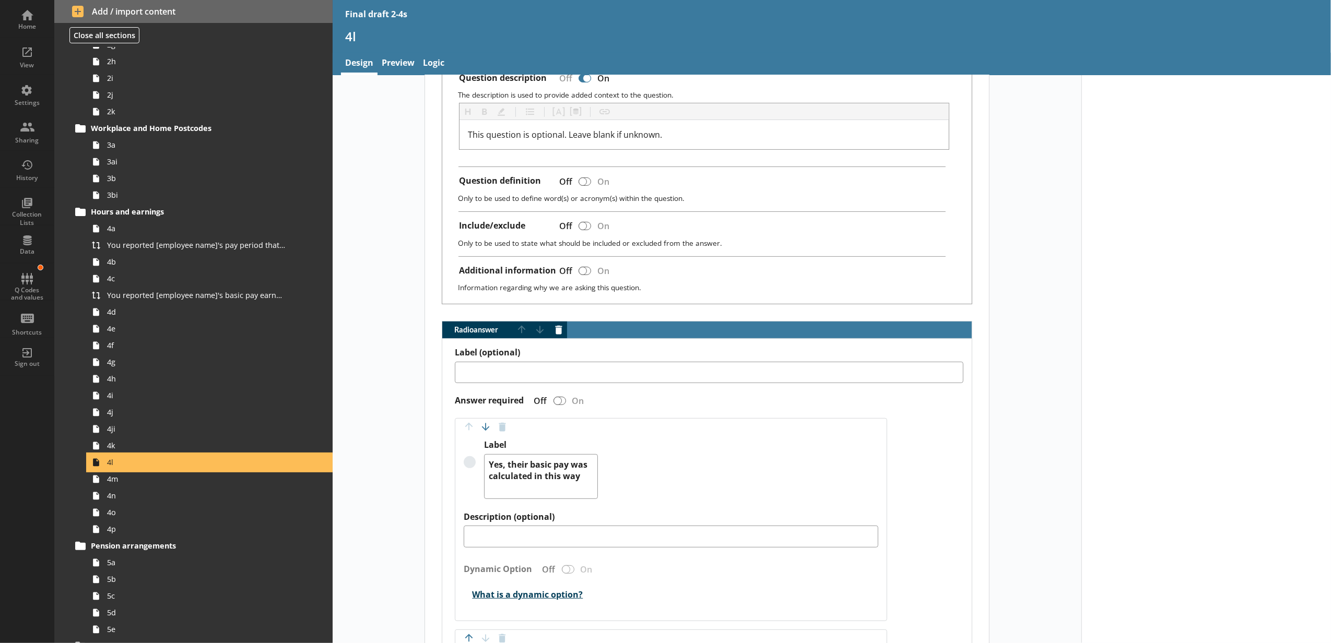
scroll to position [464, 0]
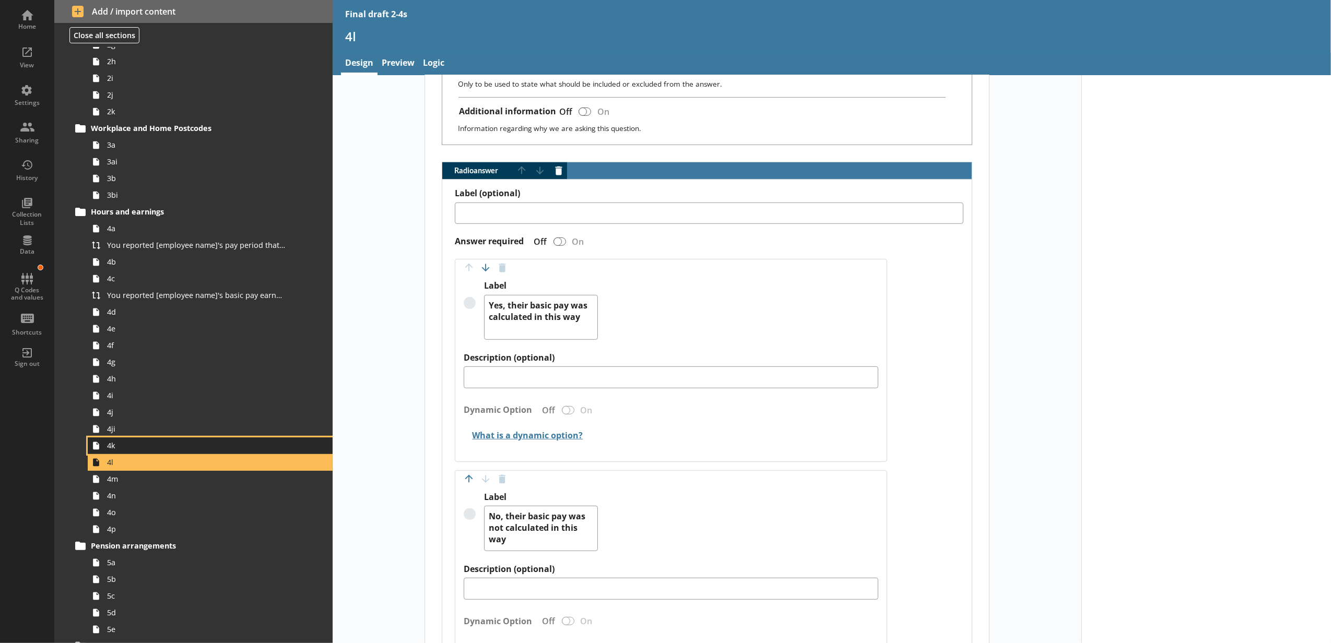
click at [163, 442] on span "4k" at bounding box center [196, 446] width 178 height 10
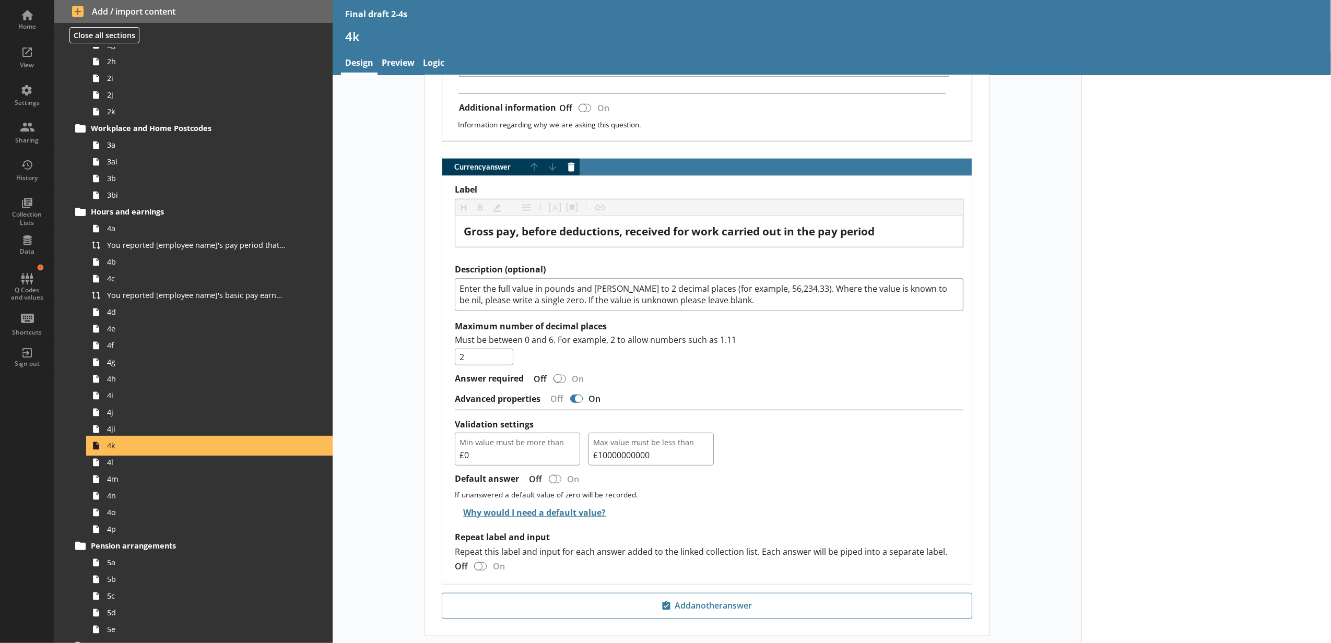
scroll to position [660, 0]
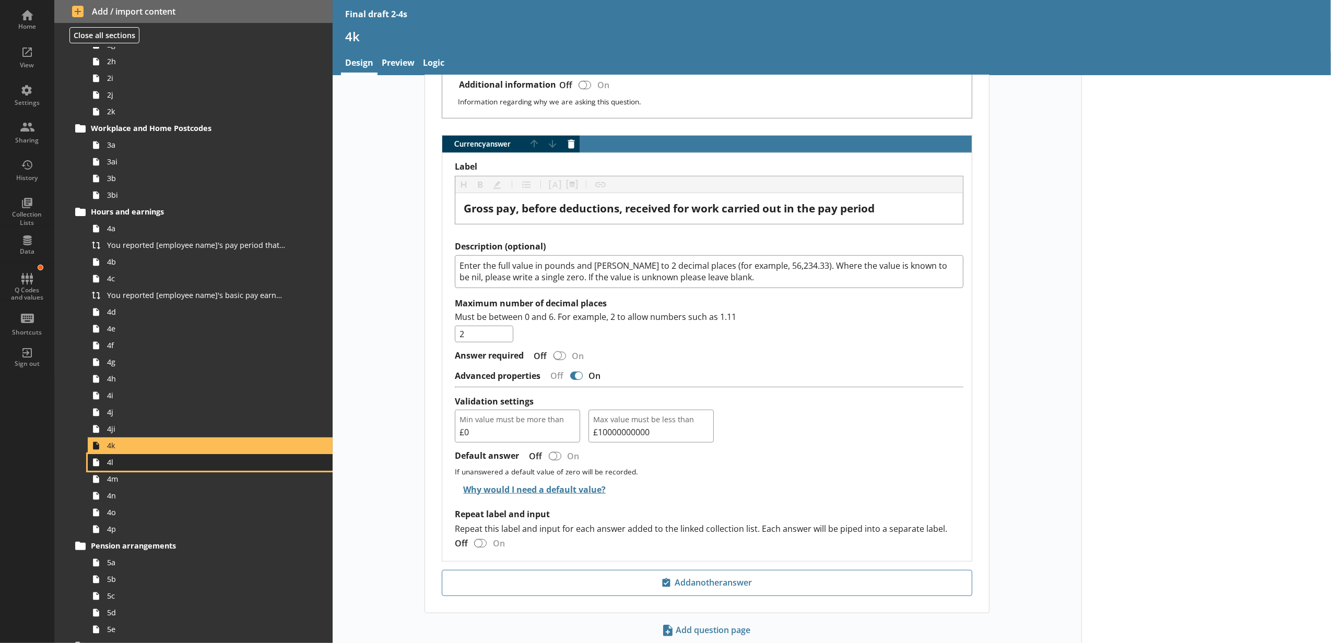
click at [165, 470] on link "4l" at bounding box center [210, 462] width 245 height 17
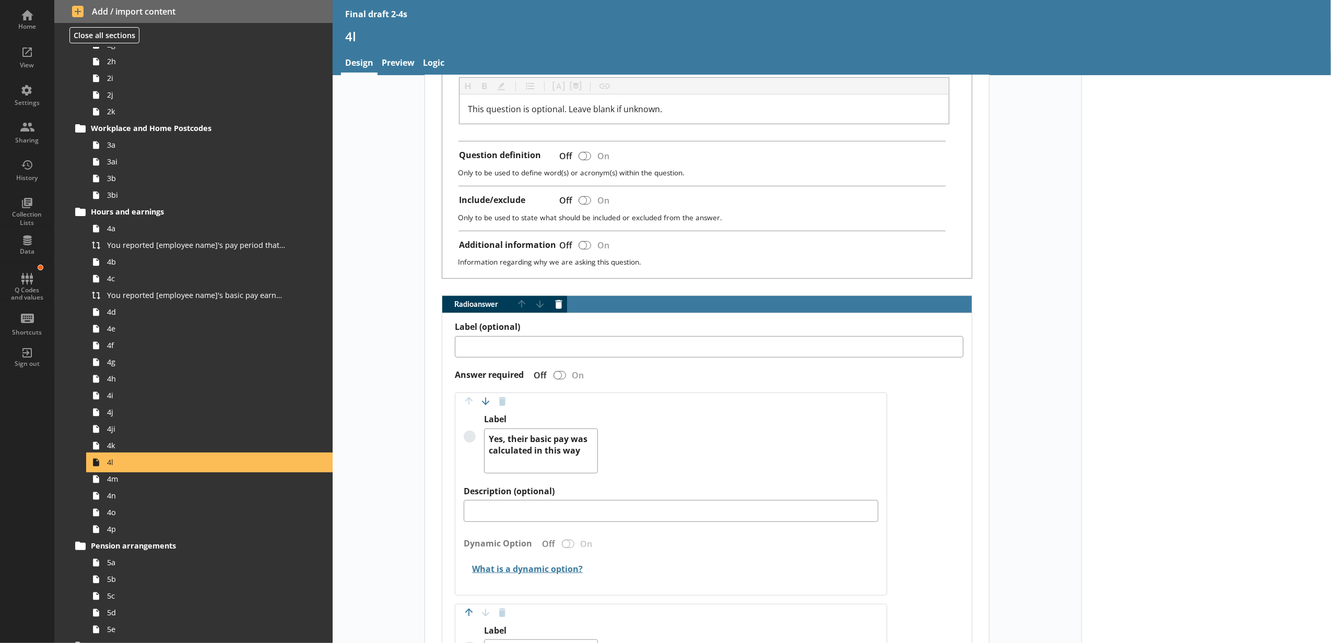
scroll to position [580, 0]
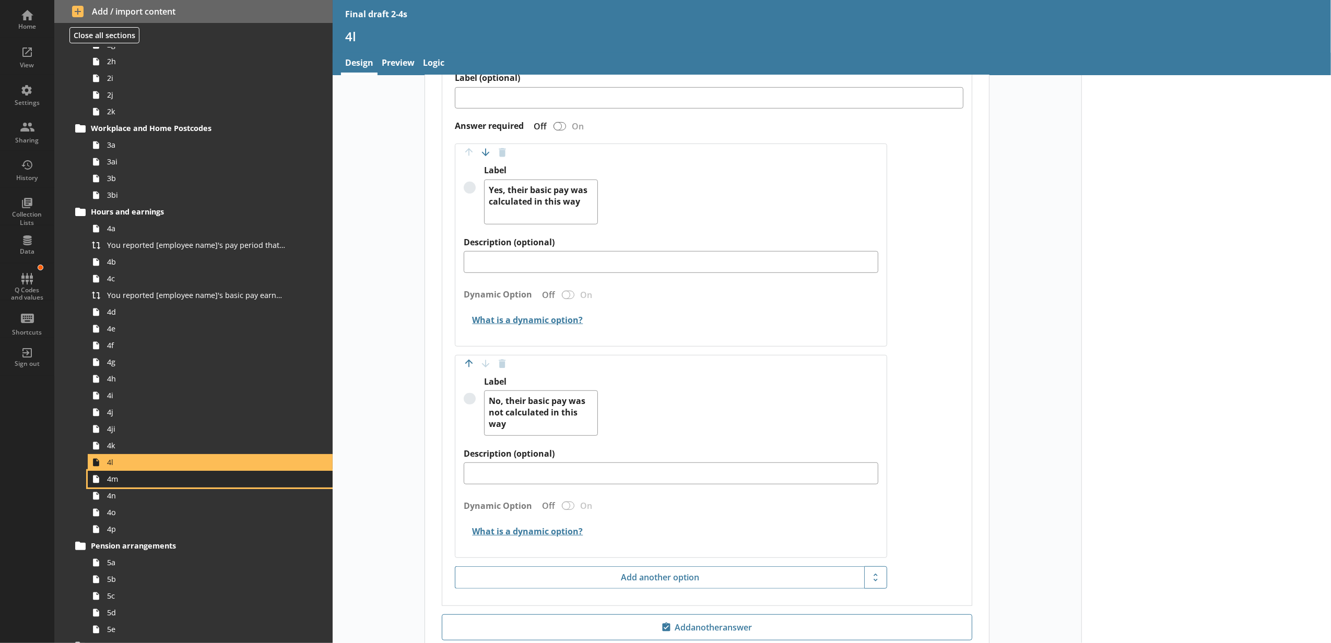
click at [204, 484] on span "4m" at bounding box center [196, 479] width 178 height 10
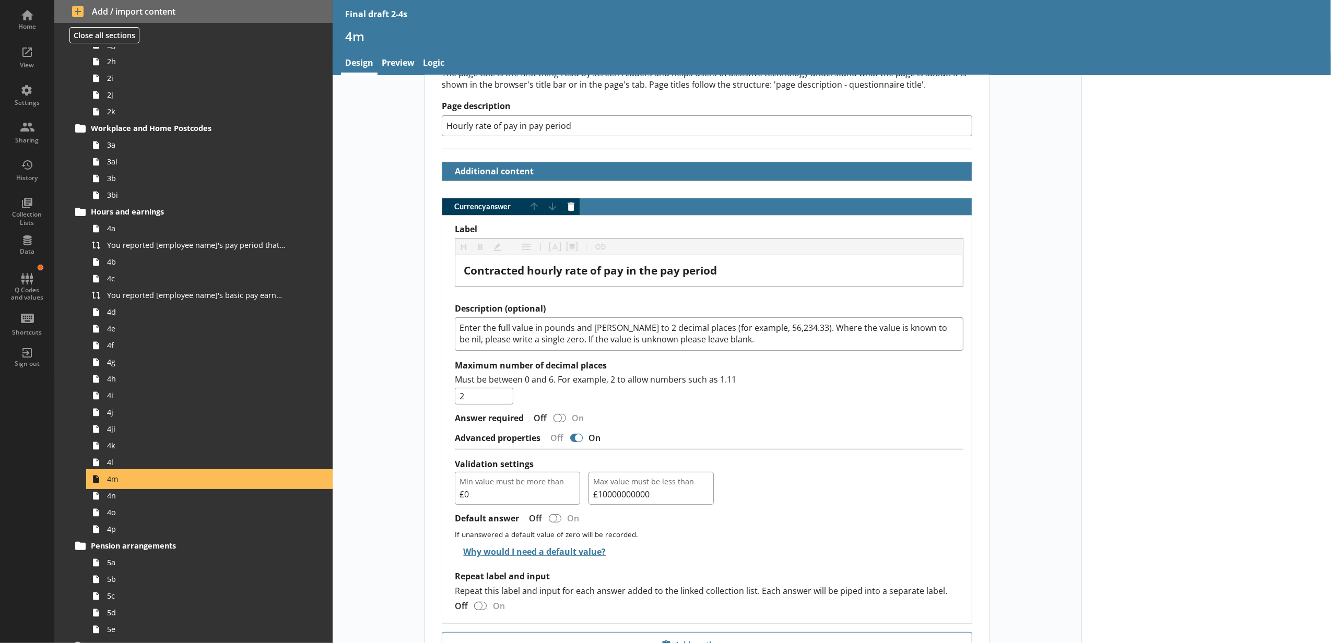
scroll to position [288, 0]
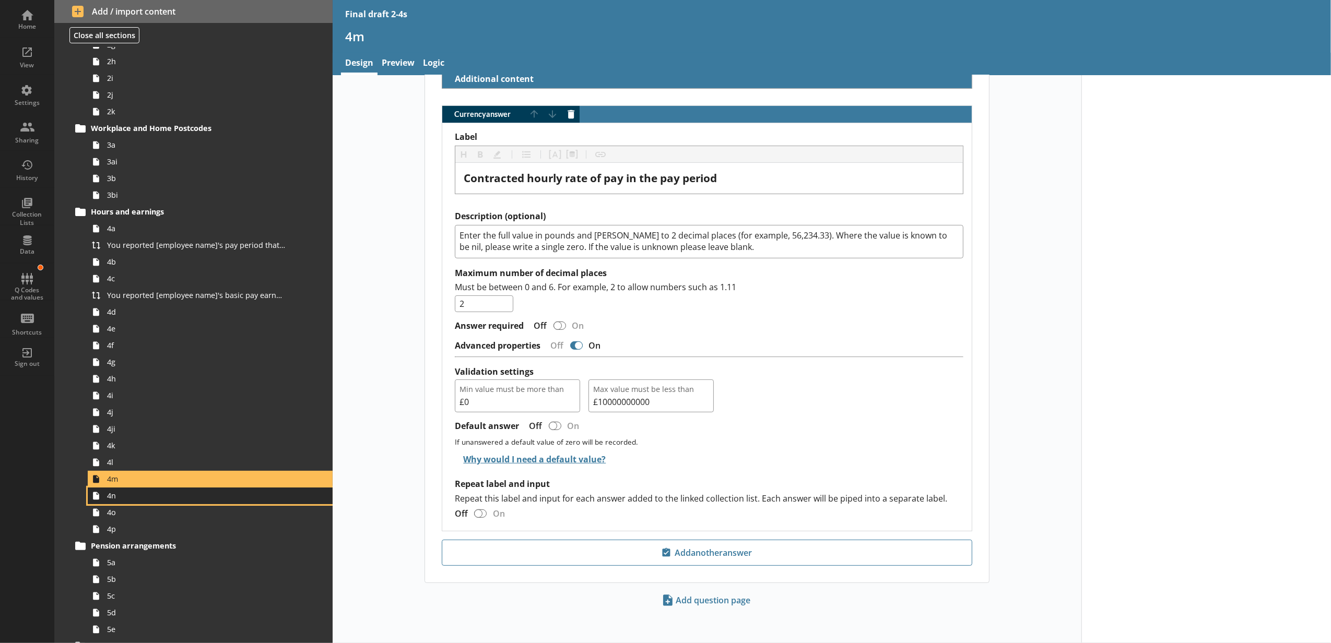
click at [192, 495] on span "4n" at bounding box center [196, 496] width 178 height 10
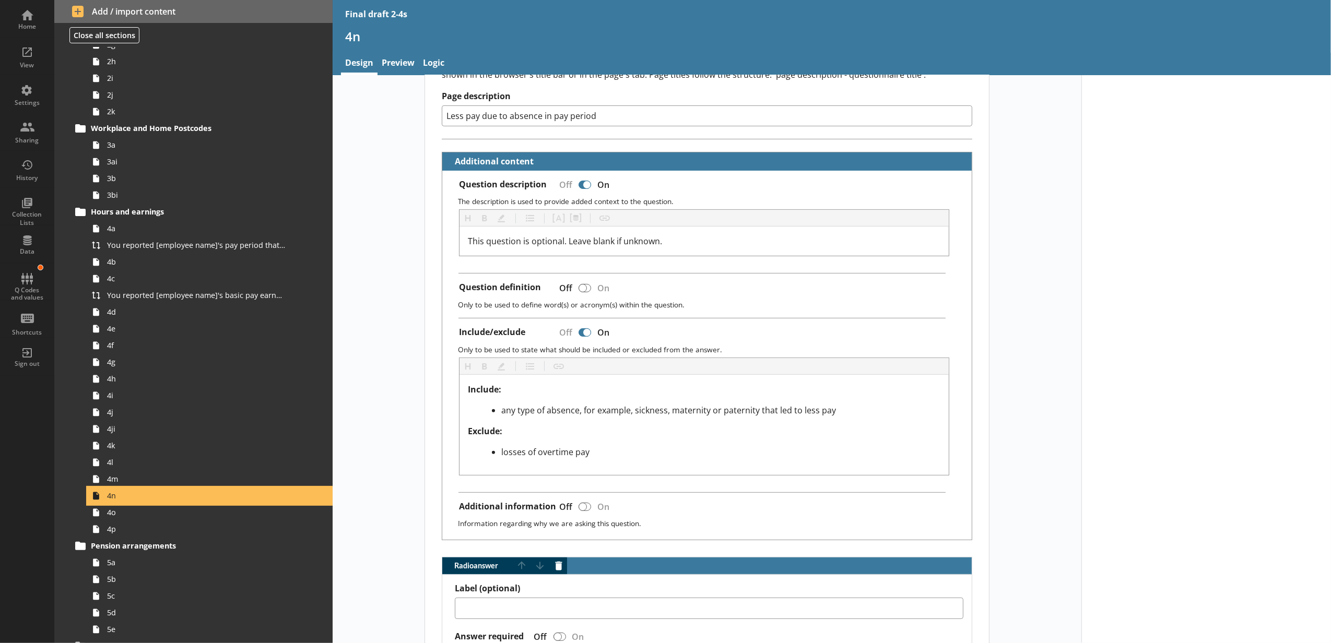
scroll to position [580, 0]
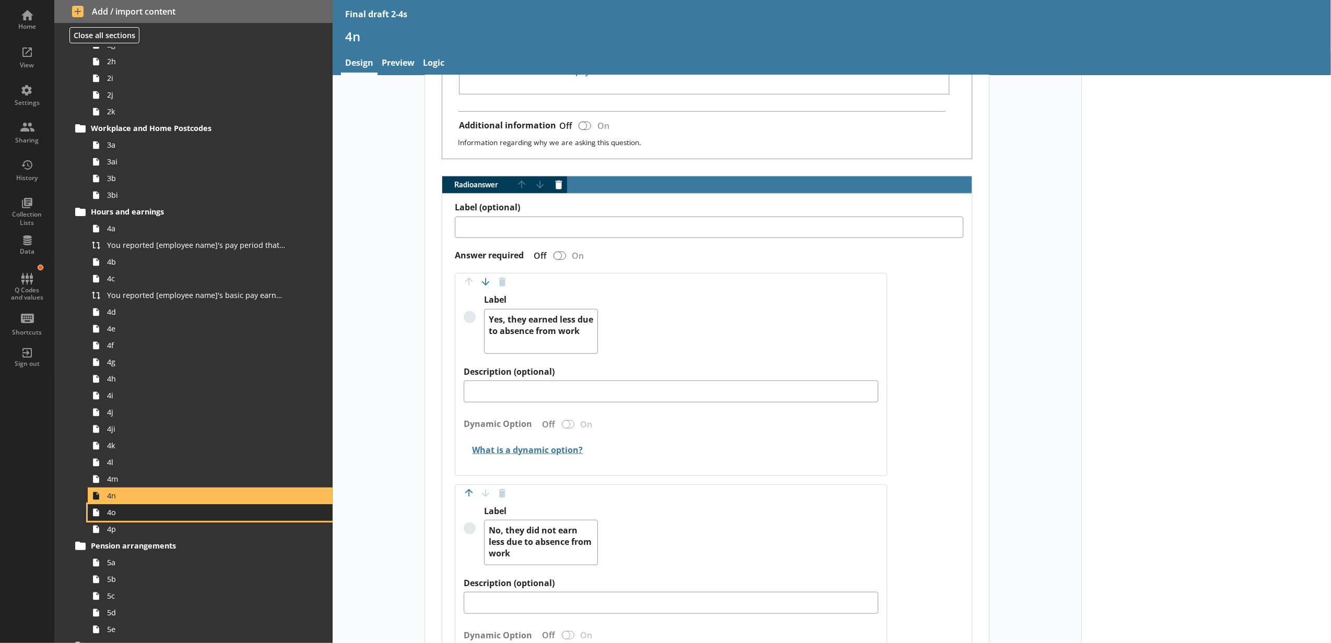
click at [216, 519] on link "4o" at bounding box center [210, 512] width 245 height 17
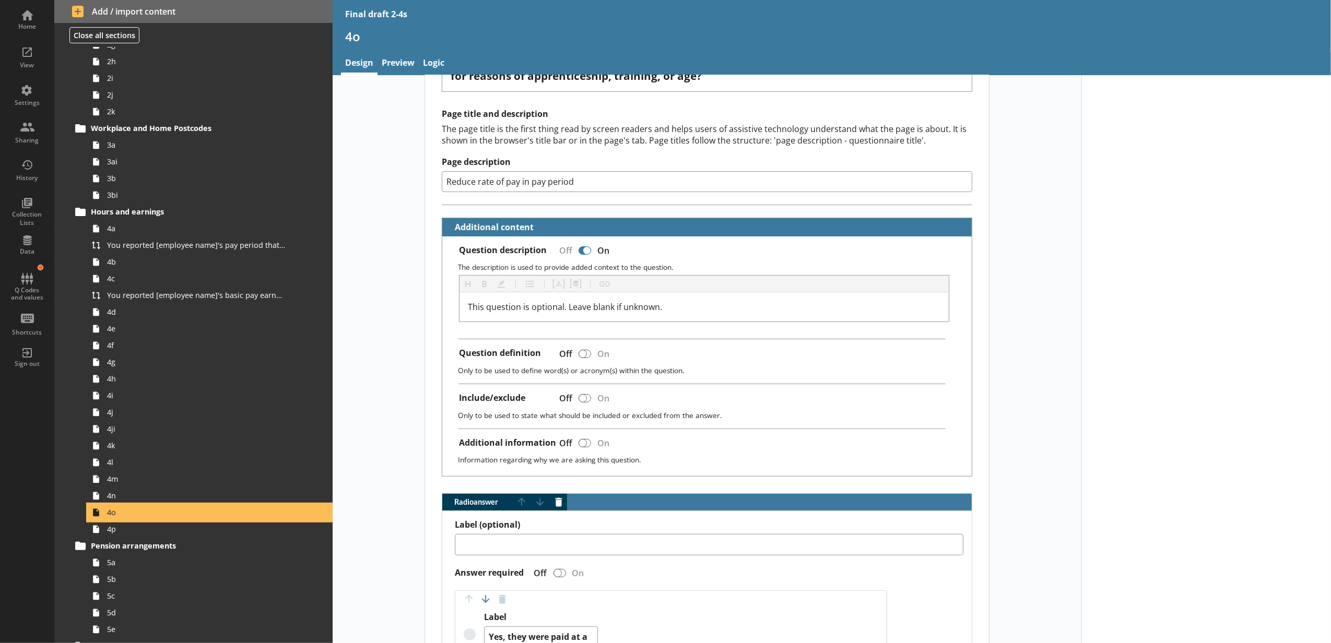
scroll to position [348, 0]
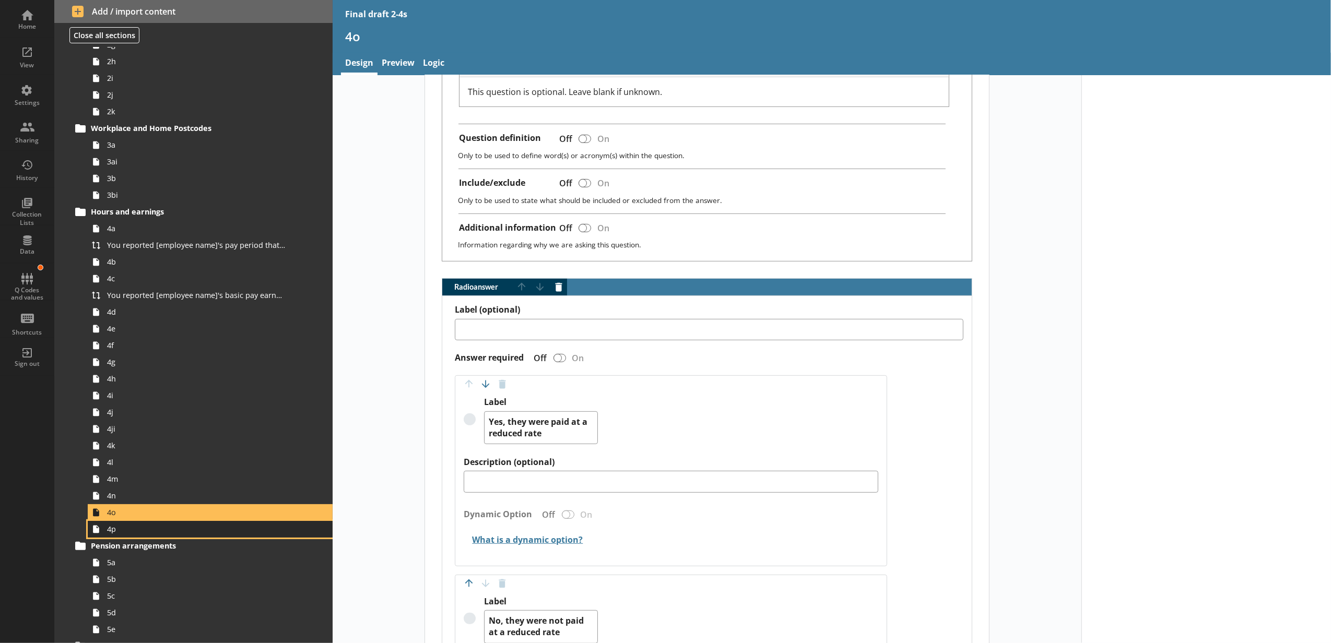
click at [131, 527] on span "4p" at bounding box center [196, 529] width 178 height 10
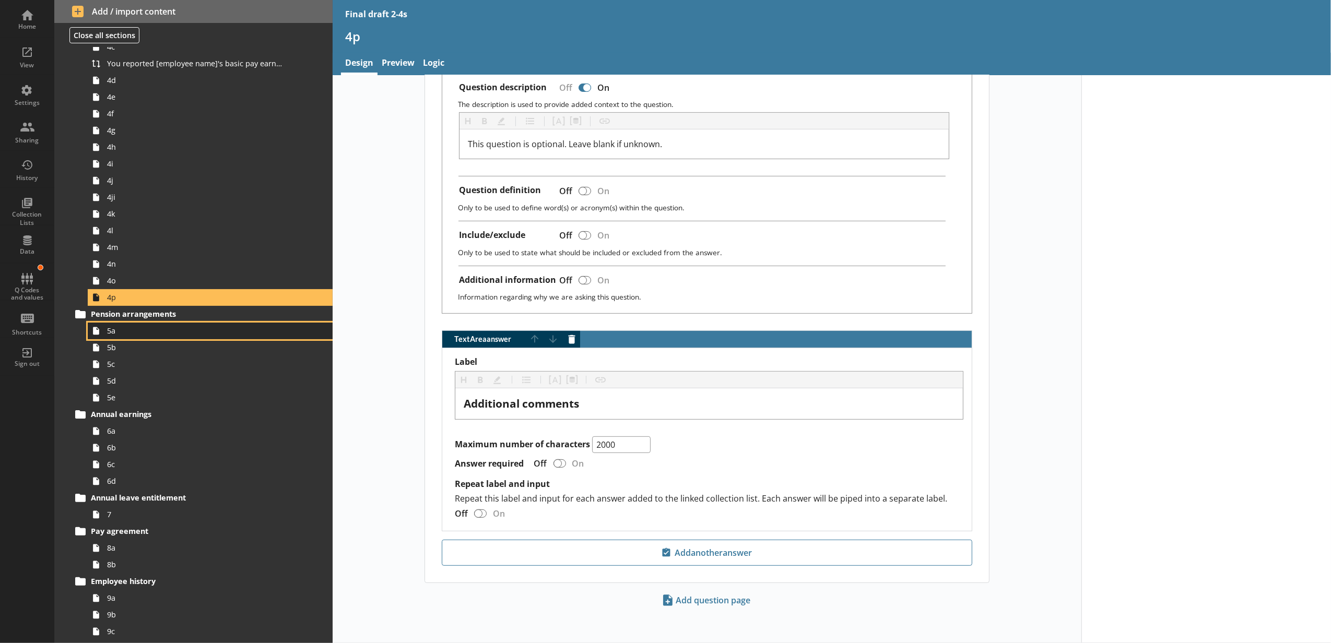
click at [136, 338] on link "5a" at bounding box center [210, 331] width 245 height 17
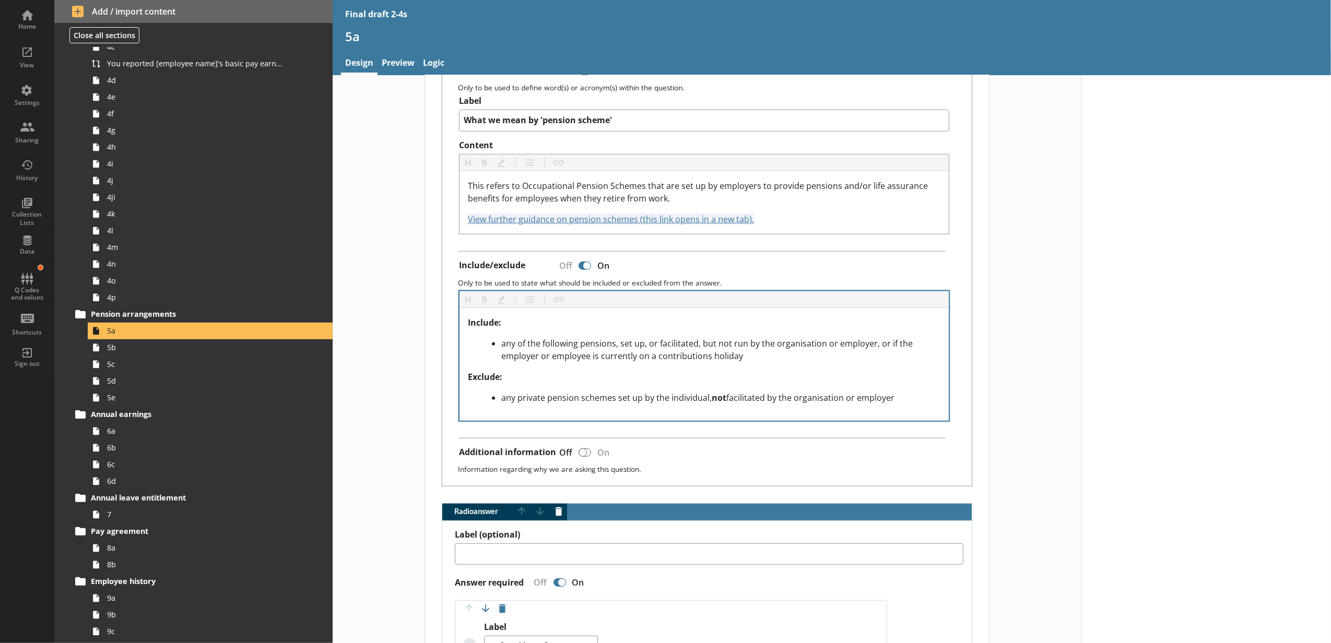
scroll to position [580, 0]
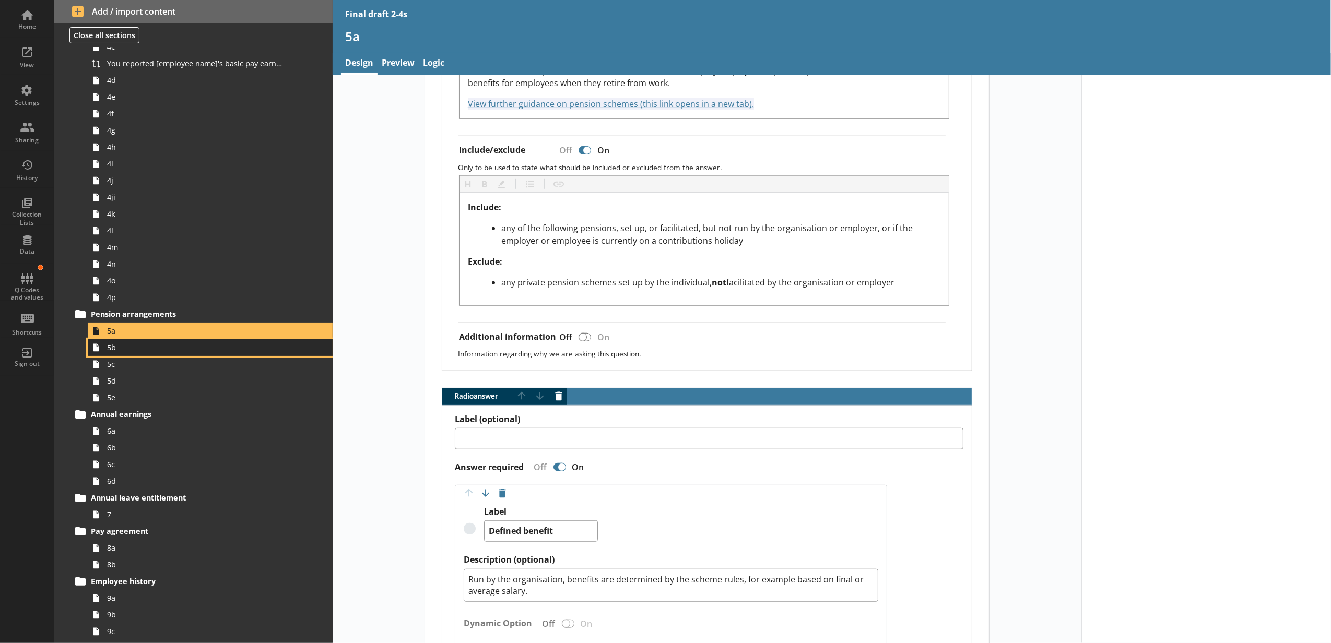
click at [179, 351] on span "5b" at bounding box center [196, 348] width 178 height 10
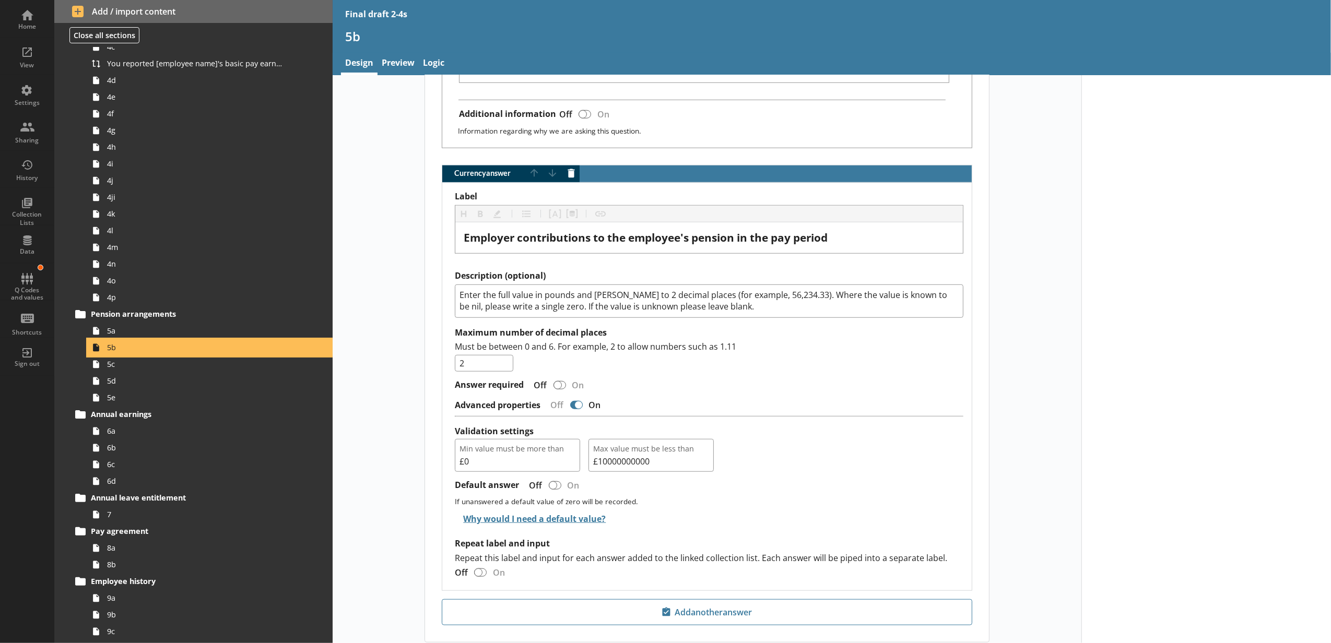
scroll to position [813, 0]
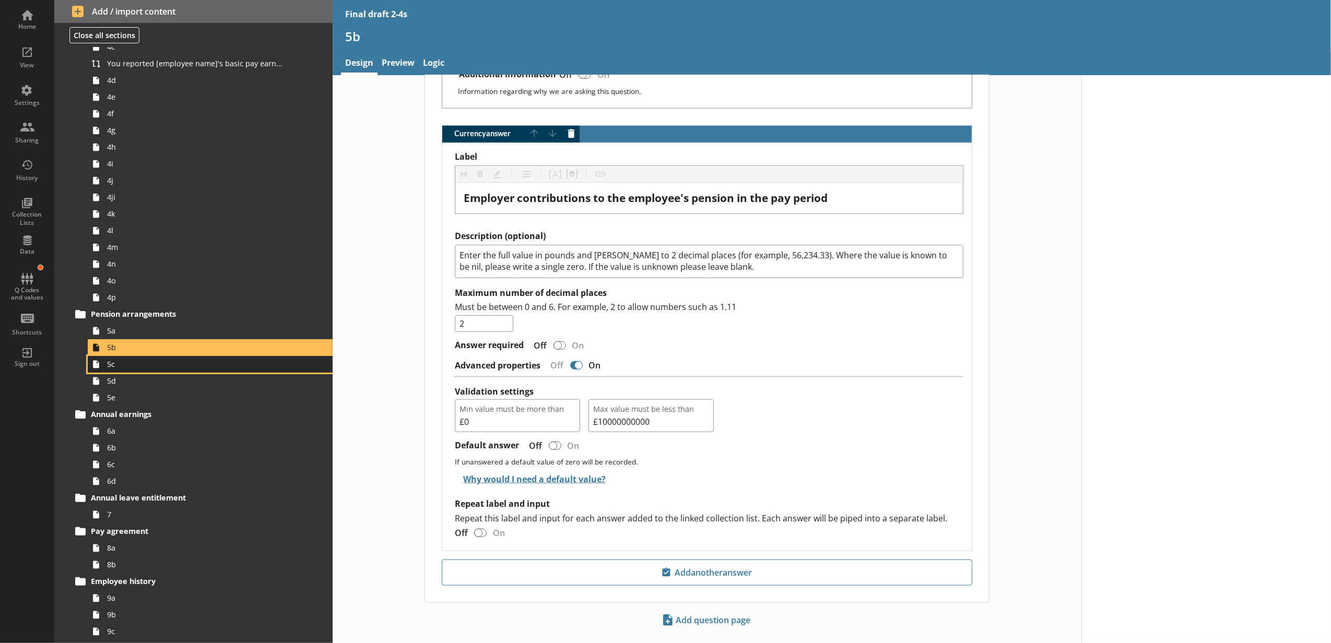
click at [120, 369] on span "5c" at bounding box center [196, 364] width 178 height 10
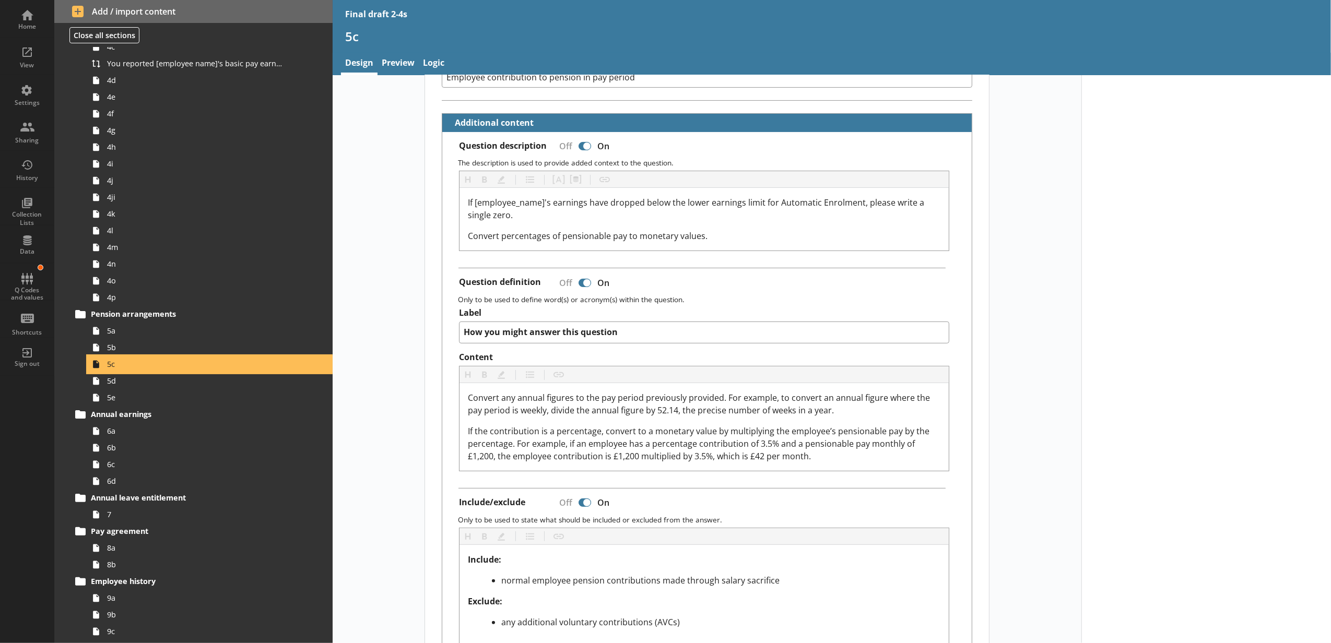
scroll to position [580, 0]
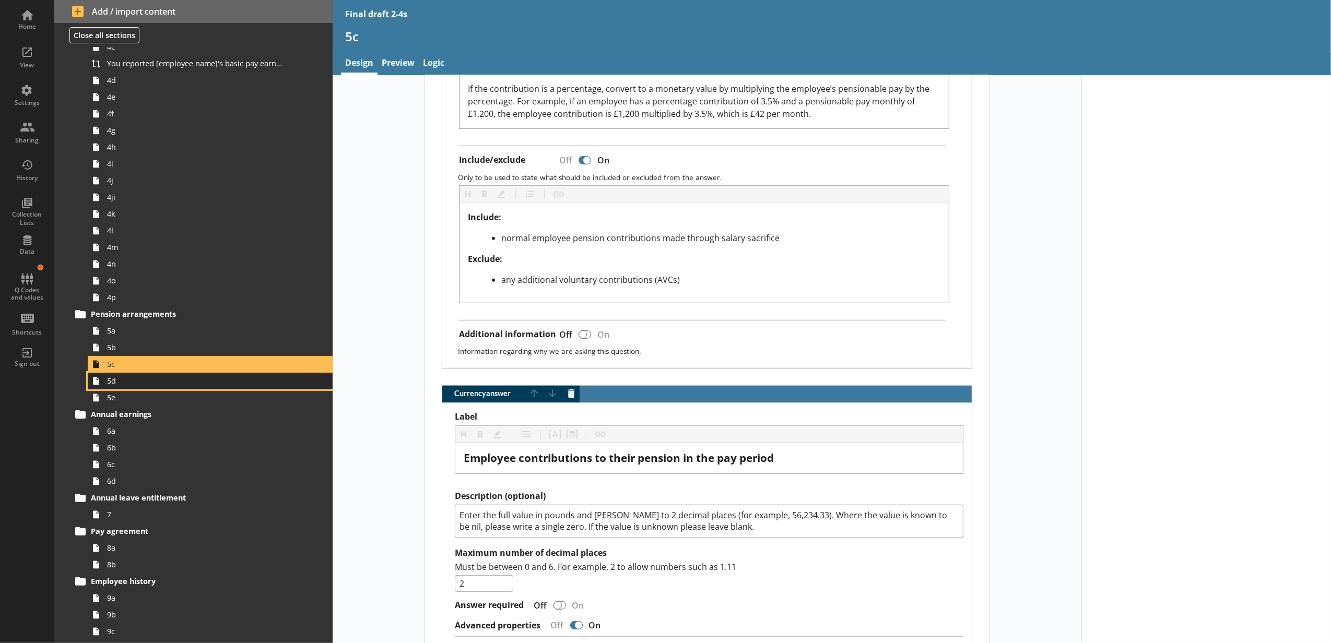
click at [167, 388] on link "5d" at bounding box center [210, 381] width 245 height 17
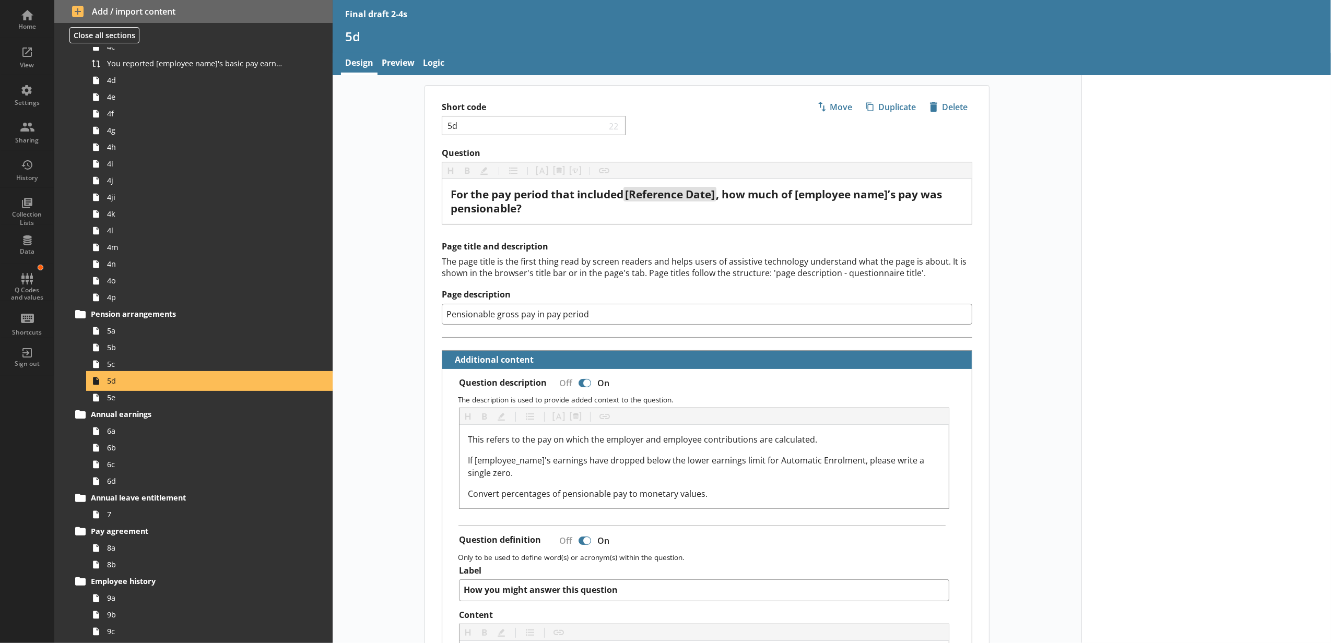
scroll to position [581, 0]
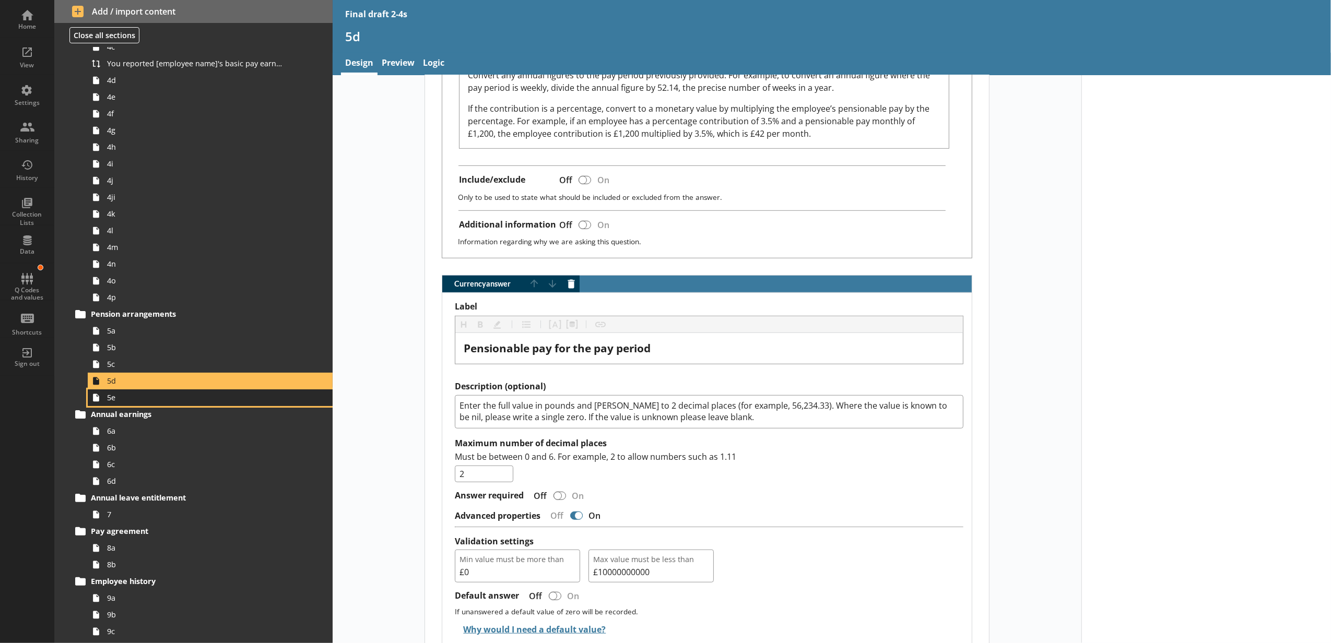
click at [172, 402] on span "5e" at bounding box center [196, 398] width 178 height 10
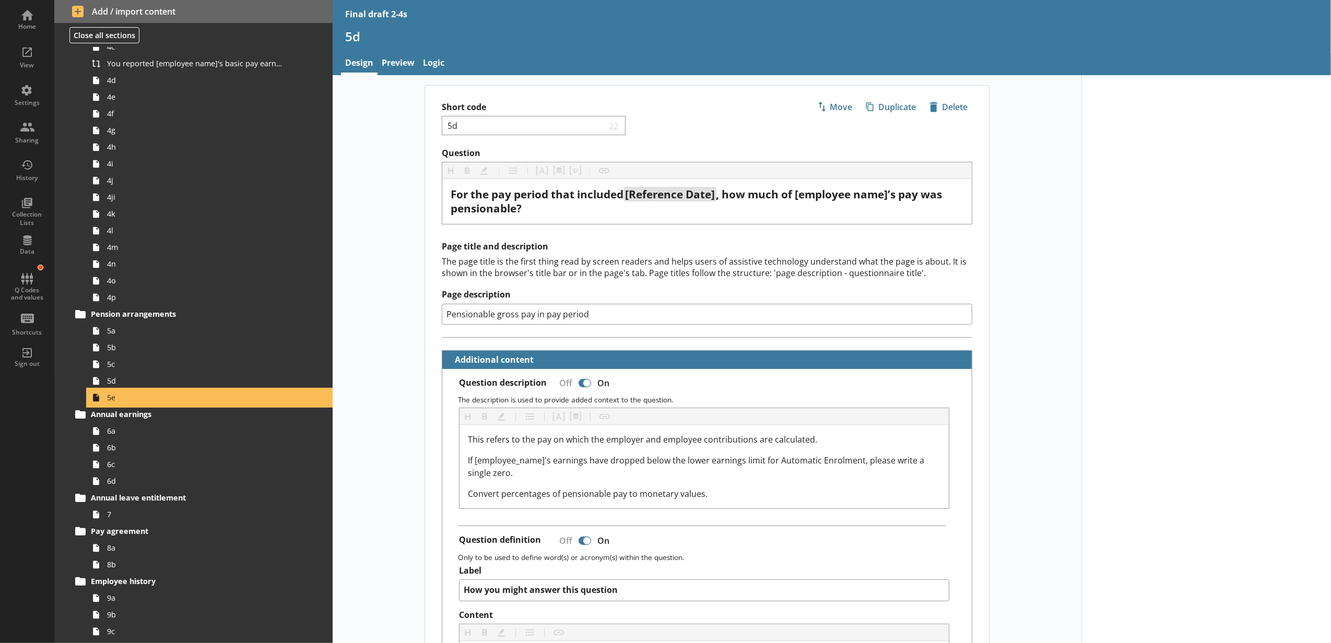
type textarea "x"
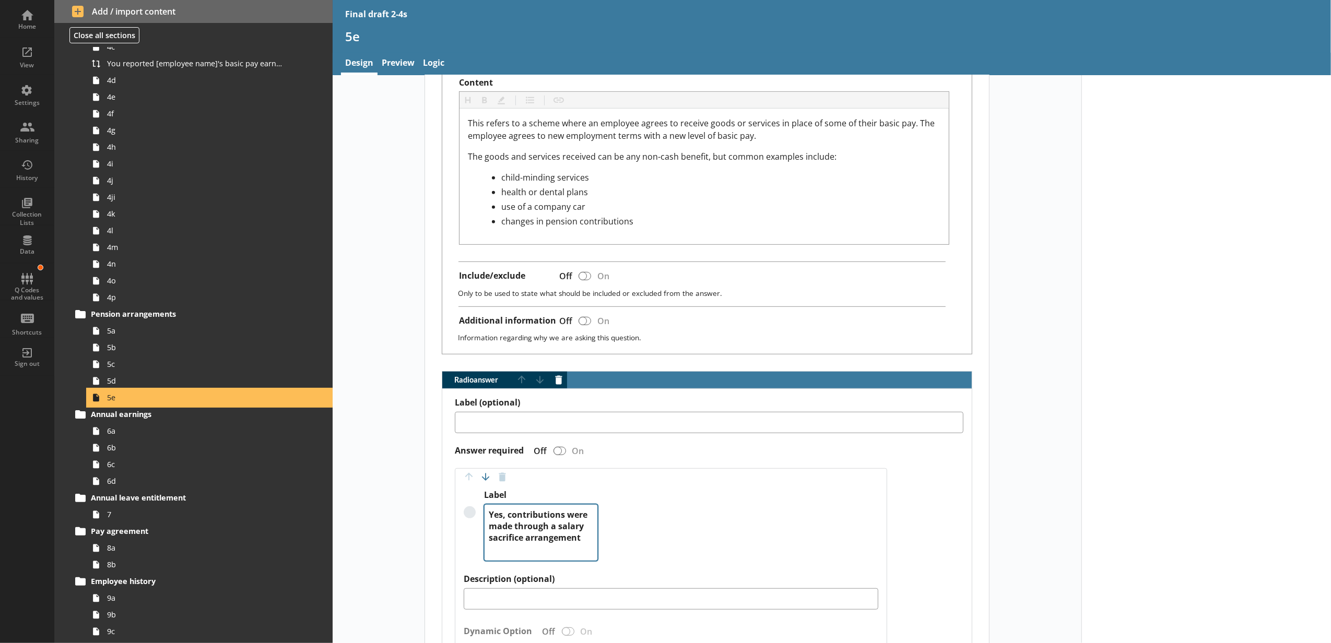
scroll to position [580, 0]
